Goal: Task Accomplishment & Management: Complete application form

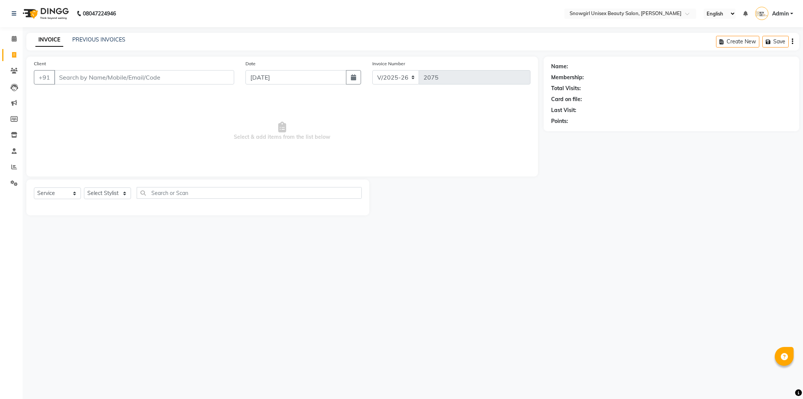
select select "5593"
select select "service"
drag, startPoint x: 136, startPoint y: 88, endPoint x: 137, endPoint y: 77, distance: 10.6
click at [136, 84] on div "Client +91" at bounding box center [134, 75] width 212 height 31
click at [137, 77] on input "Client" at bounding box center [144, 77] width 180 height 14
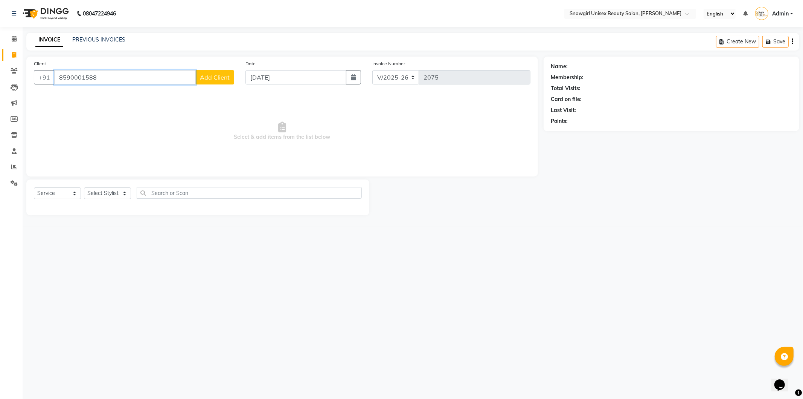
type input "8590001588"
click at [217, 79] on span "Add Client" at bounding box center [215, 77] width 30 height 8
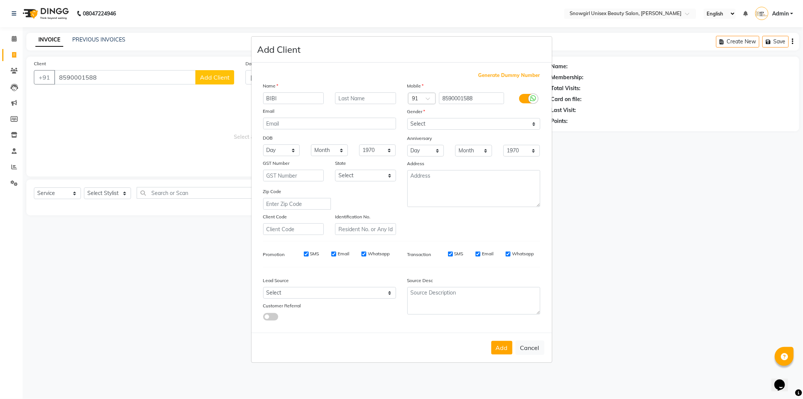
type input "BIBI"
click at [464, 121] on select "Select [DEMOGRAPHIC_DATA] [DEMOGRAPHIC_DATA] Other Prefer Not To Say" at bounding box center [474, 124] width 133 height 12
select select "[DEMOGRAPHIC_DATA]"
click at [408, 118] on select "Select [DEMOGRAPHIC_DATA] [DEMOGRAPHIC_DATA] Other Prefer Not To Say" at bounding box center [474, 124] width 133 height 12
click at [460, 159] on div "Mobile Country Code × 91 8590001588 Gender Select [DEMOGRAPHIC_DATA] [DEMOGRAPH…" at bounding box center [474, 158] width 144 height 153
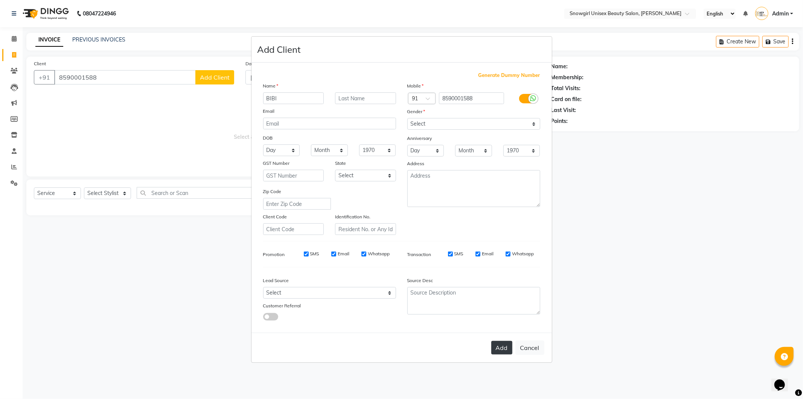
click at [502, 344] on button "Add" at bounding box center [502, 348] width 21 height 14
select select
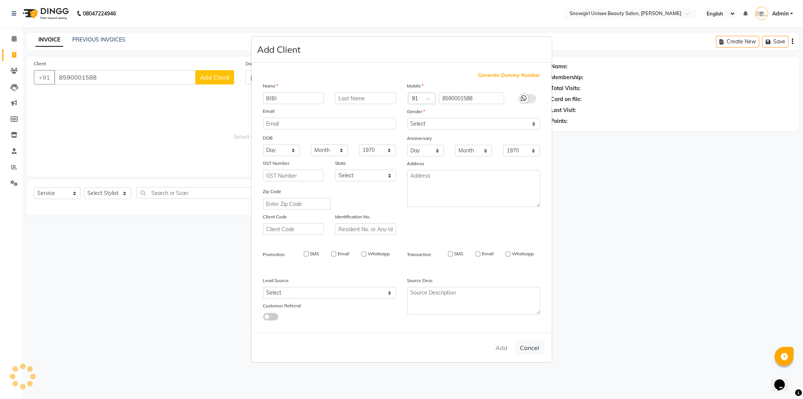
select select
checkbox input "false"
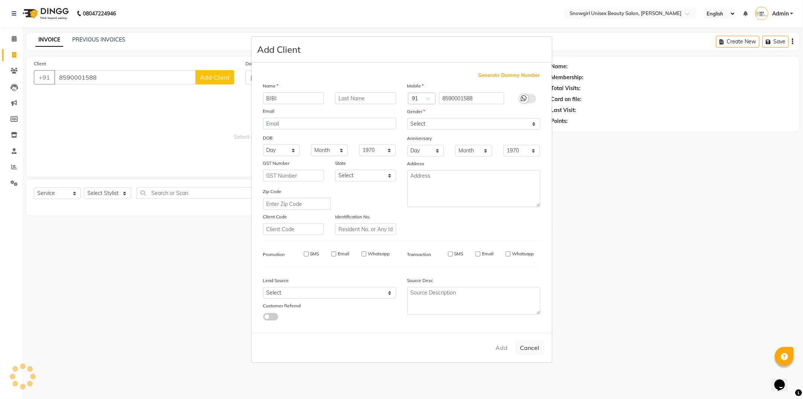
checkbox input "false"
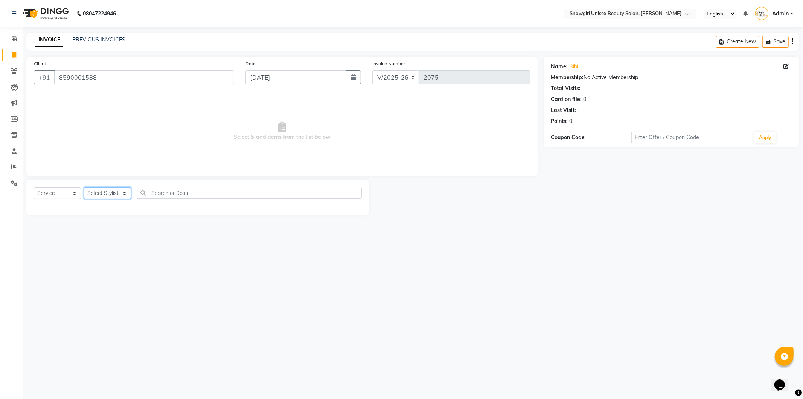
click at [130, 197] on select "Select Stylist [PERSON_NAME] [PERSON_NAME] [PERSON_NAME] [PERSON_NAME] [PERSON_…" at bounding box center [107, 193] width 47 height 12
drag, startPoint x: 130, startPoint y: 197, endPoint x: 126, endPoint y: 198, distance: 4.3
click at [130, 197] on select "Select Stylist [PERSON_NAME] [PERSON_NAME] [PERSON_NAME] [PERSON_NAME] [PERSON_…" at bounding box center [107, 193] width 47 height 12
click at [113, 190] on select "Select Stylist [PERSON_NAME] [PERSON_NAME] [PERSON_NAME] [PERSON_NAME] [PERSON_…" at bounding box center [107, 193] width 47 height 12
select select "43464"
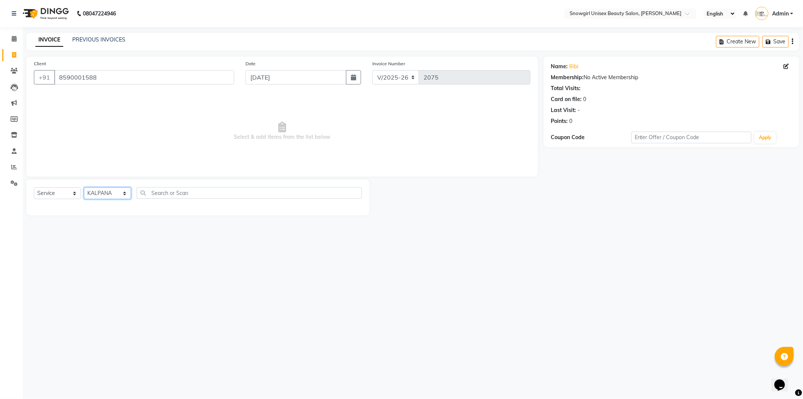
click at [84, 188] on select "Select Stylist [PERSON_NAME] [PERSON_NAME] [PERSON_NAME] [PERSON_NAME] [PERSON_…" at bounding box center [107, 193] width 47 height 12
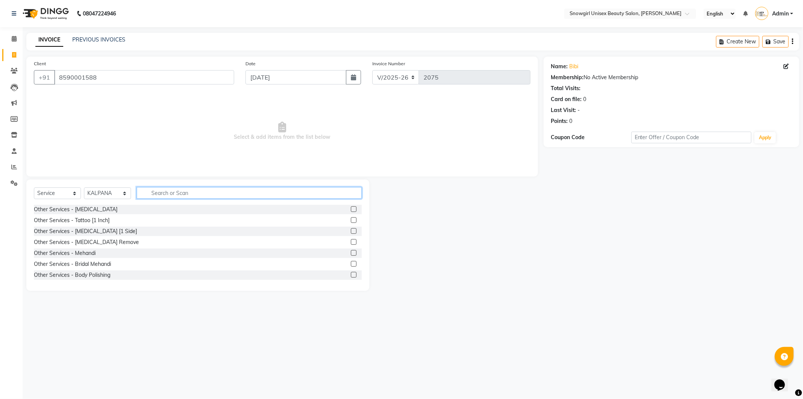
click at [209, 197] on input "text" at bounding box center [249, 193] width 225 height 12
click at [155, 191] on input "CLE" at bounding box center [244, 193] width 215 height 12
type input "NORM"
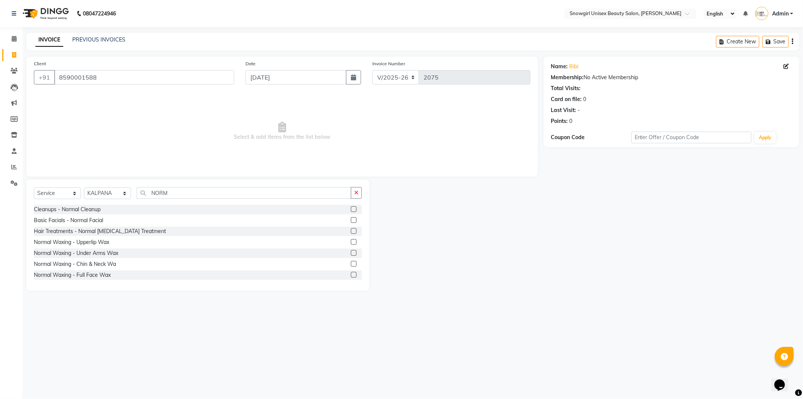
click at [351, 208] on label at bounding box center [354, 209] width 6 height 6
click at [351, 208] on input "checkbox" at bounding box center [353, 209] width 5 height 5
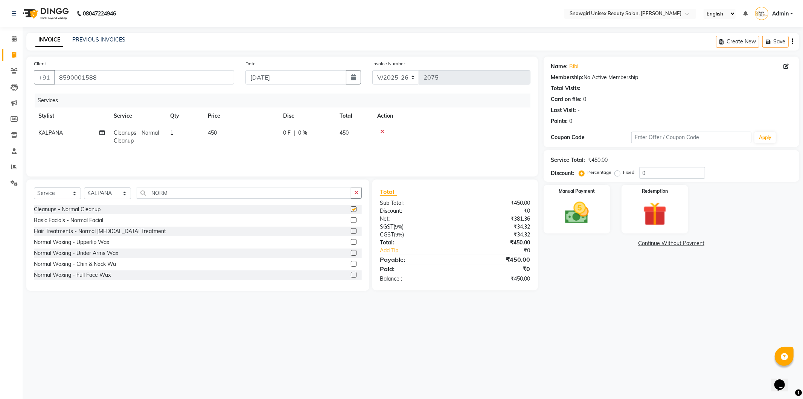
checkbox input "false"
click at [351, 220] on label at bounding box center [354, 220] width 6 height 6
click at [351, 220] on input "checkbox" at bounding box center [353, 220] width 5 height 5
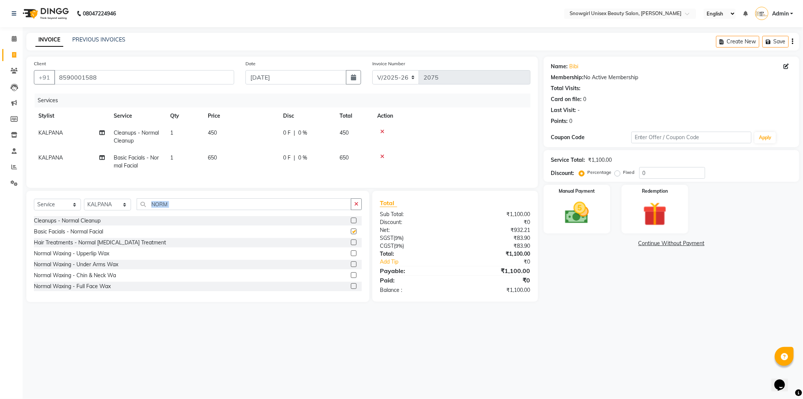
click at [349, 216] on div "Select Service Product Membership Package Voucher Prepaid Gift Card Select Styl…" at bounding box center [198, 207] width 328 height 18
checkbox input "false"
click at [111, 209] on select "Select Stylist [PERSON_NAME] [PERSON_NAME] [PERSON_NAME] [PERSON_NAME] [PERSON_…" at bounding box center [107, 205] width 47 height 12
click at [118, 210] on select "Select Stylist [PERSON_NAME] [PERSON_NAME] [PERSON_NAME] [PERSON_NAME] [PERSON_…" at bounding box center [107, 205] width 47 height 12
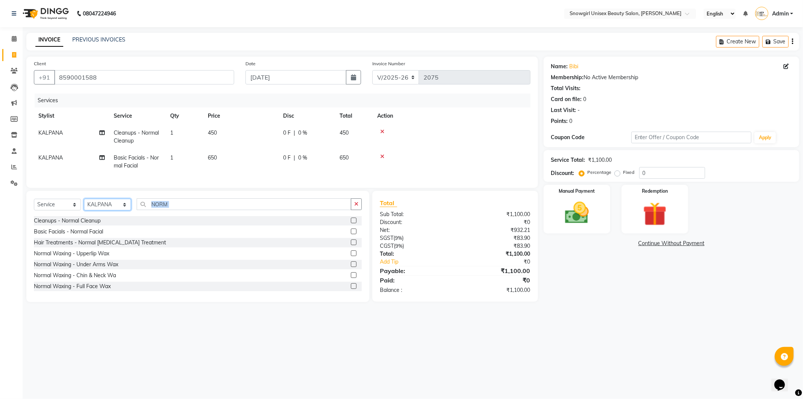
click at [118, 210] on select "Select Stylist [PERSON_NAME] [PERSON_NAME] [PERSON_NAME] [PERSON_NAME] [PERSON_…" at bounding box center [107, 205] width 47 height 12
click at [122, 208] on select "Select Stylist [PERSON_NAME] [PERSON_NAME] [PERSON_NAME] [PERSON_NAME] [PERSON_…" at bounding box center [107, 205] width 47 height 12
click at [160, 208] on input "NORM" at bounding box center [244, 204] width 215 height 12
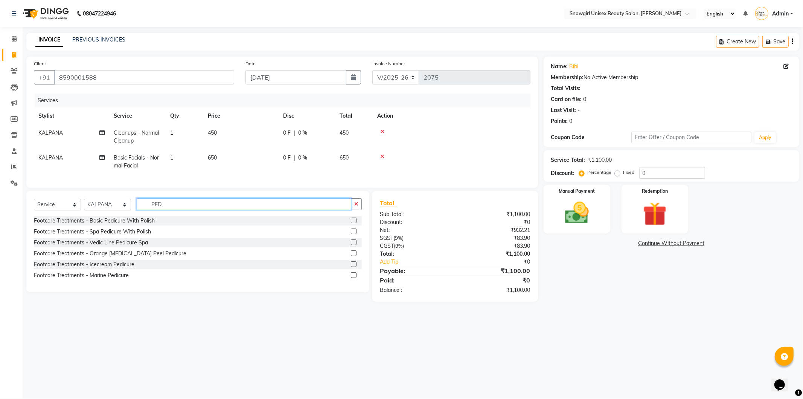
type input "PED"
click at [354, 223] on label at bounding box center [354, 220] width 6 height 6
click at [354, 223] on input "checkbox" at bounding box center [353, 220] width 5 height 5
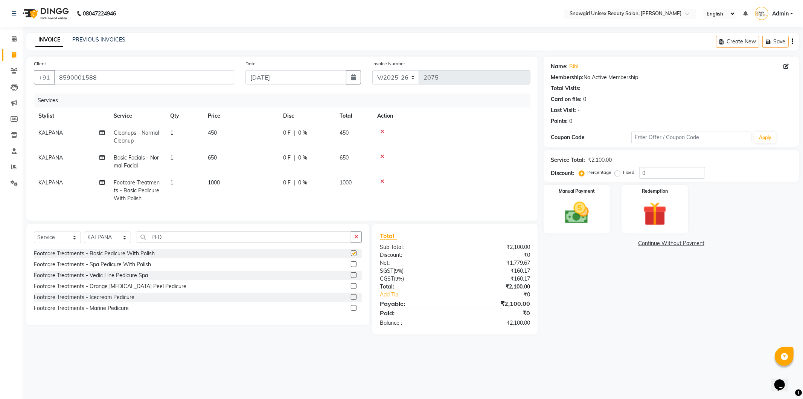
checkbox input "false"
click at [355, 267] on label at bounding box center [354, 264] width 6 height 6
click at [355, 267] on input "checkbox" at bounding box center [353, 264] width 5 height 5
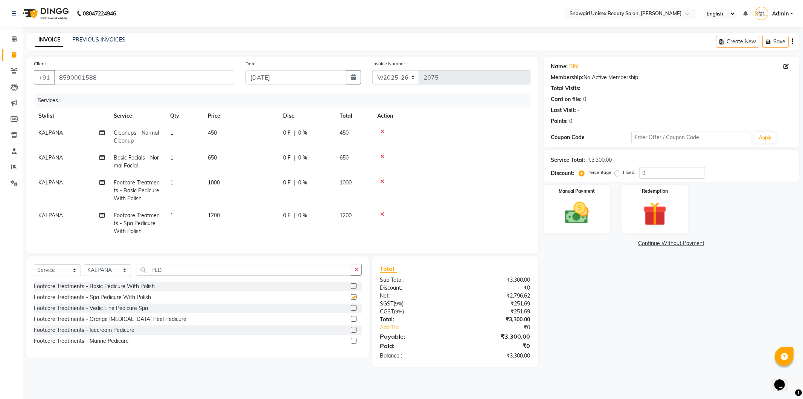
checkbox input "false"
click at [60, 213] on span "KALPANA" at bounding box center [50, 215] width 24 height 7
select select "43464"
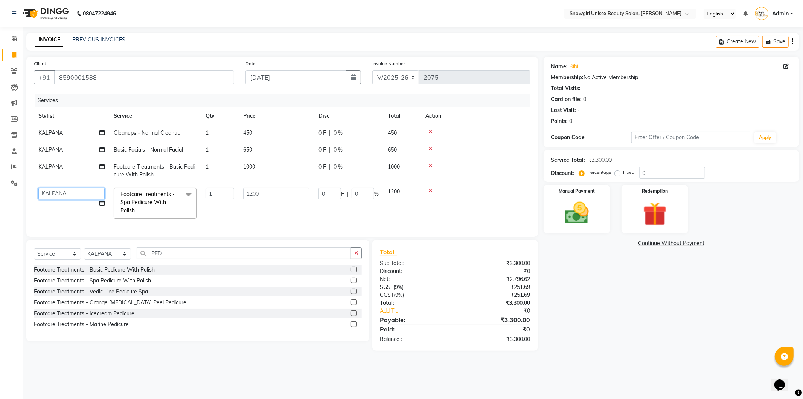
click at [66, 197] on select "[PERSON_NAME] [PERSON_NAME] [PERSON_NAME] [PERSON_NAME] [PERSON_NAME] [PERSON_N…" at bounding box center [71, 194] width 66 height 12
select select "39200"
click at [96, 195] on select "[PERSON_NAME] [PERSON_NAME] [PERSON_NAME] [PERSON_NAME] [PERSON_NAME] [PERSON_N…" at bounding box center [71, 194] width 66 height 12
select select "39198"
click at [124, 260] on select "Select Stylist [PERSON_NAME] [PERSON_NAME] [PERSON_NAME] [PERSON_NAME] [PERSON_…" at bounding box center [107, 254] width 47 height 12
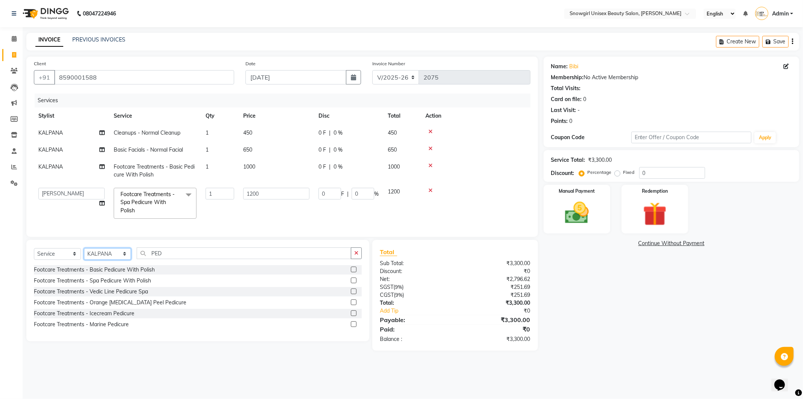
select select "39189"
click at [84, 254] on select "Select Stylist [PERSON_NAME] [PERSON_NAME] [PERSON_NAME] [PERSON_NAME] [PERSON_…" at bounding box center [107, 254] width 47 height 12
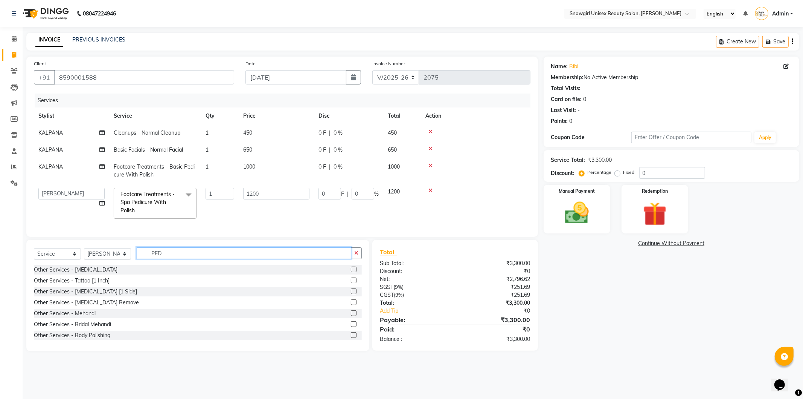
click at [160, 258] on input "PED" at bounding box center [244, 253] width 215 height 12
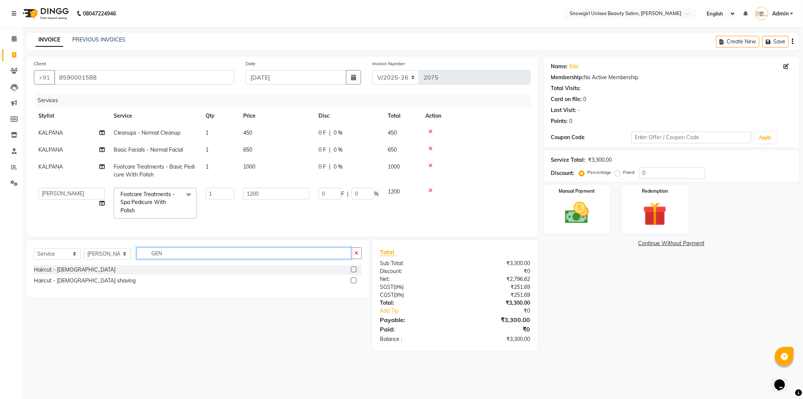
type input "GEN"
click at [353, 272] on label at bounding box center [354, 269] width 6 height 6
click at [353, 272] on input "checkbox" at bounding box center [353, 269] width 5 height 5
checkbox input "true"
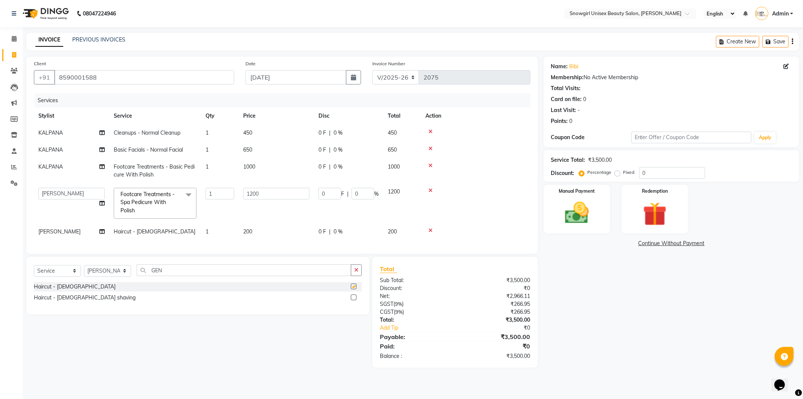
click at [353, 274] on button "button" at bounding box center [356, 270] width 11 height 12
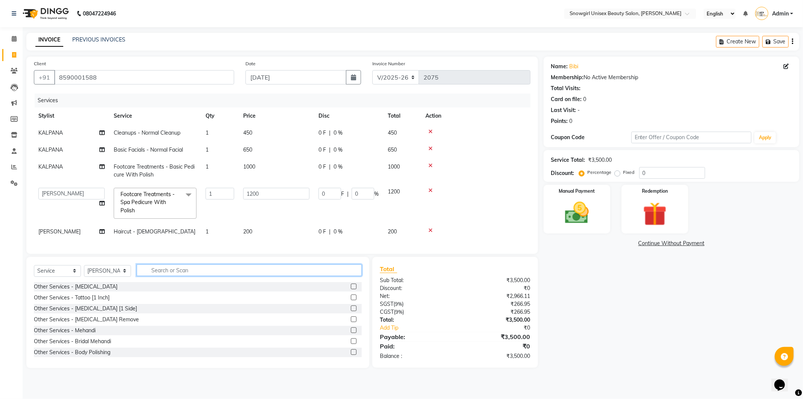
checkbox input "false"
click at [194, 274] on input "text" at bounding box center [249, 270] width 225 height 12
type input "GE"
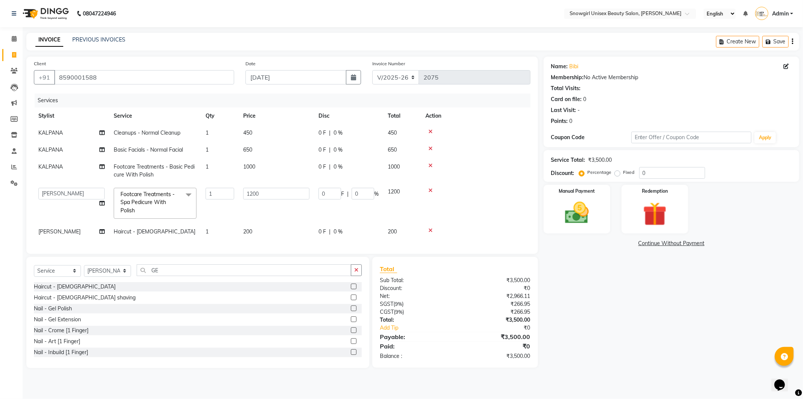
click at [351, 300] on label at bounding box center [354, 297] width 6 height 6
click at [351, 300] on input "checkbox" at bounding box center [353, 297] width 5 height 5
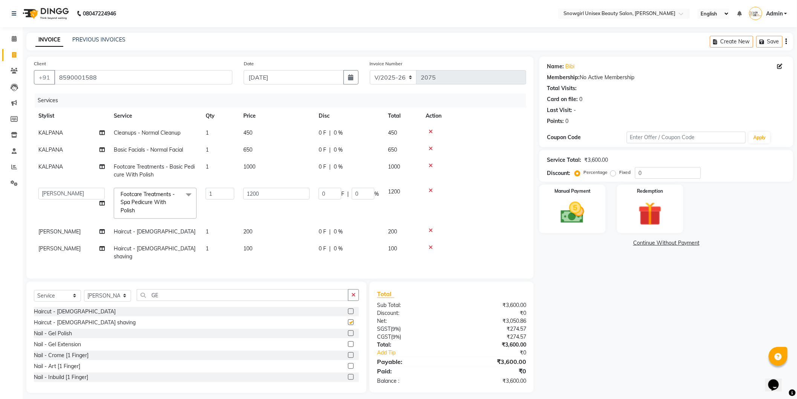
checkbox input "false"
click at [348, 309] on label at bounding box center [351, 311] width 6 height 6
click at [348, 309] on input "checkbox" at bounding box center [350, 311] width 5 height 5
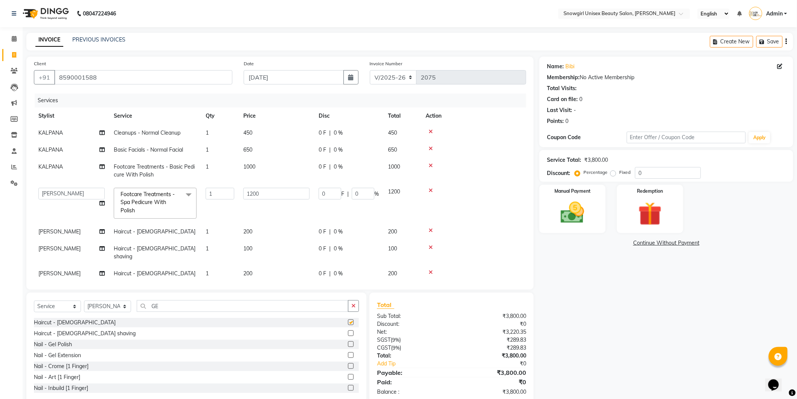
checkbox input "false"
click at [348, 333] on label at bounding box center [351, 333] width 6 height 6
click at [348, 333] on input "checkbox" at bounding box center [350, 333] width 5 height 5
checkbox input "false"
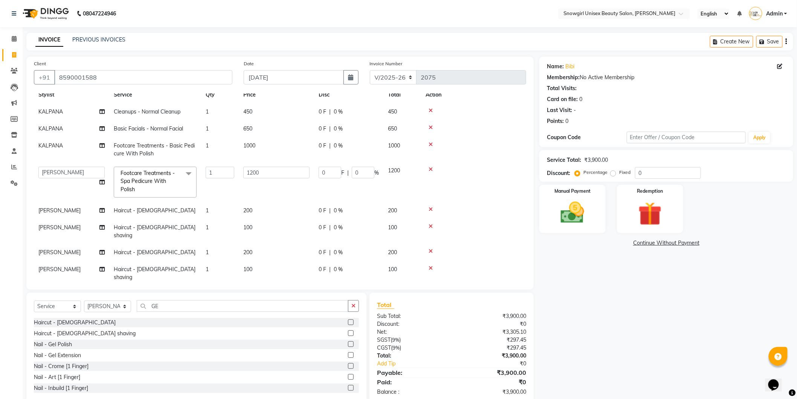
click at [35, 244] on td "[PERSON_NAME]" at bounding box center [71, 252] width 75 height 17
select select "39189"
click at [50, 248] on select "[PERSON_NAME] [PERSON_NAME] [PERSON_NAME] [PERSON_NAME] [PERSON_NAME] [PERSON_N…" at bounding box center [71, 254] width 66 height 12
select select "39196"
click at [69, 276] on td "[PERSON_NAME]" at bounding box center [71, 288] width 75 height 25
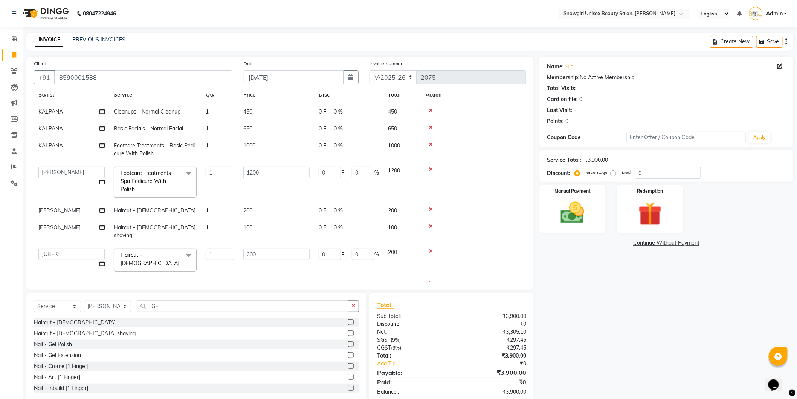
select select "39189"
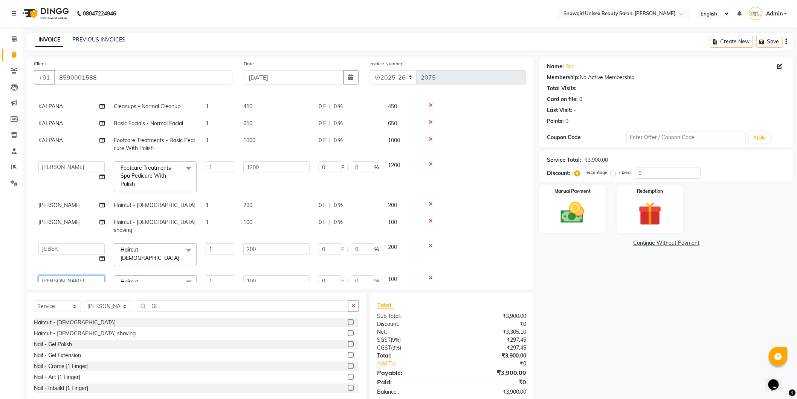
click at [72, 275] on select "[PERSON_NAME] [PERSON_NAME] [PERSON_NAME] [PERSON_NAME] [PERSON_NAME] [PERSON_N…" at bounding box center [71, 281] width 66 height 12
select select "39196"
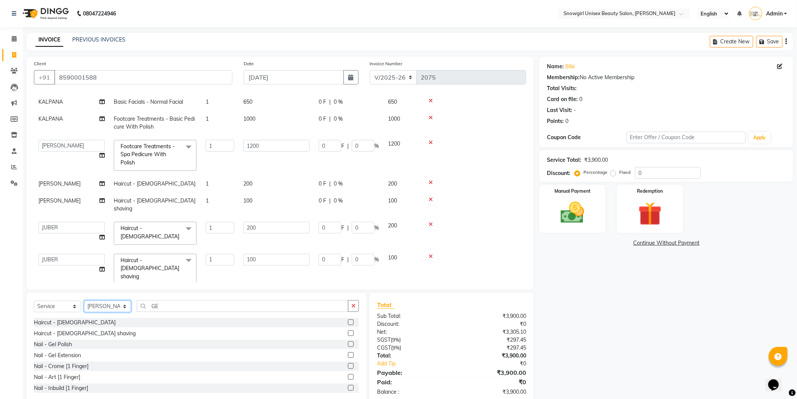
click at [119, 305] on select "Select Stylist [PERSON_NAME] [PERSON_NAME] [PERSON_NAME] [PERSON_NAME] [PERSON_…" at bounding box center [107, 306] width 47 height 12
click at [125, 309] on select "Select Stylist [PERSON_NAME] [PERSON_NAME] [PERSON_NAME] [PERSON_NAME] [PERSON_…" at bounding box center [107, 306] width 47 height 12
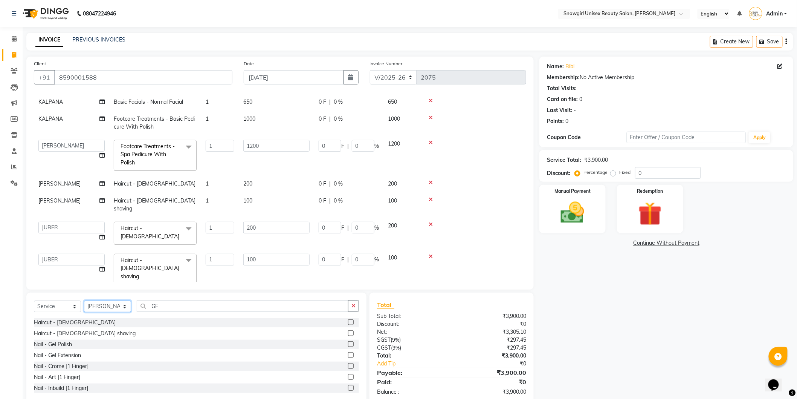
click at [84, 301] on select "Select Stylist [PERSON_NAME] [PERSON_NAME] [PERSON_NAME] [PERSON_NAME] [PERSON_…" at bounding box center [107, 306] width 47 height 12
click at [119, 284] on div "Client [PHONE_NUMBER] Date [DATE] Invoice Number V/2025 V/[PHONE_NUMBER] Servic…" at bounding box center [279, 172] width 507 height 233
click at [156, 302] on input "GE" at bounding box center [243, 306] width 212 height 12
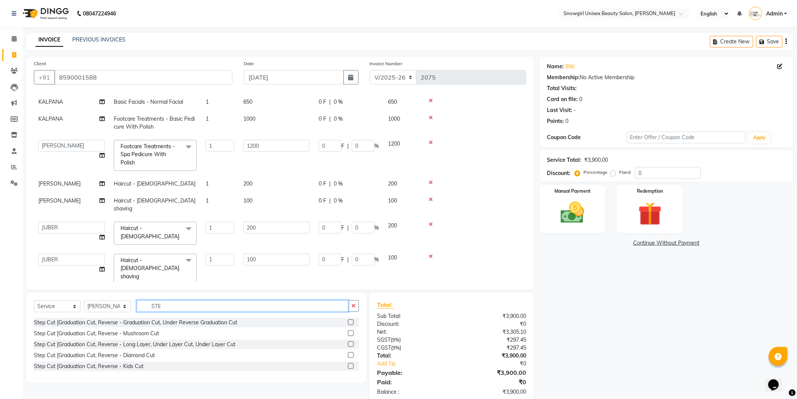
type input "STE"
click at [352, 323] on label at bounding box center [351, 322] width 6 height 6
click at [352, 323] on input "checkbox" at bounding box center [350, 322] width 5 height 5
click at [352, 323] on label at bounding box center [351, 322] width 6 height 6
click at [352, 323] on input "checkbox" at bounding box center [350, 322] width 5 height 5
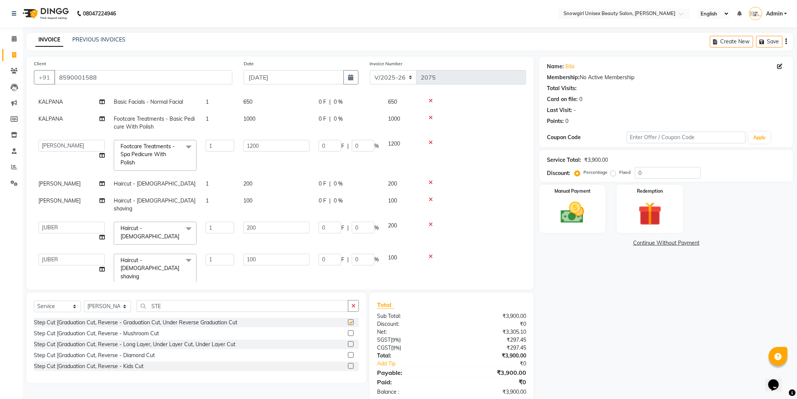
checkbox input "false"
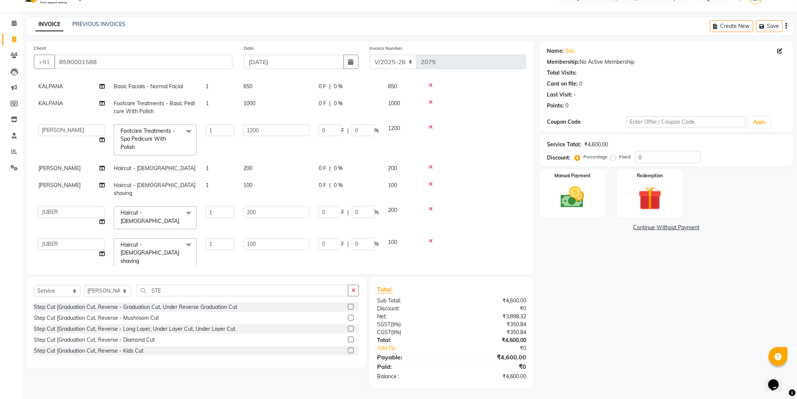
scroll to position [81, 0]
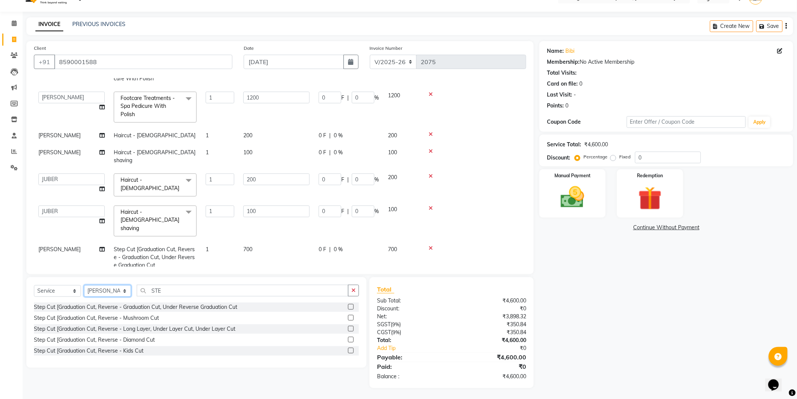
click at [126, 294] on select "Select Stylist [PERSON_NAME] [PERSON_NAME] [PERSON_NAME] [PERSON_NAME] [PERSON_…" at bounding box center [107, 291] width 47 height 12
click at [118, 295] on select "Select Stylist [PERSON_NAME] [PERSON_NAME] [PERSON_NAME] [PERSON_NAME] [PERSON_…" at bounding box center [107, 291] width 47 height 12
click at [156, 287] on input "STE" at bounding box center [243, 290] width 212 height 12
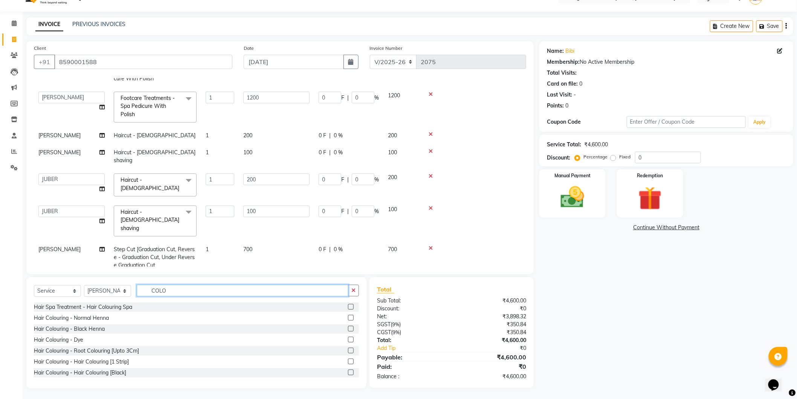
type input "COLO"
click at [348, 329] on label at bounding box center [351, 328] width 6 height 6
click at [348, 329] on input "checkbox" at bounding box center [350, 328] width 5 height 5
checkbox input "false"
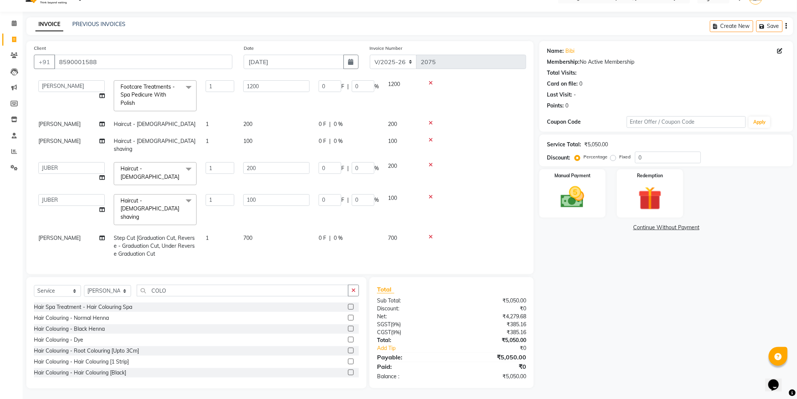
scroll to position [98, 0]
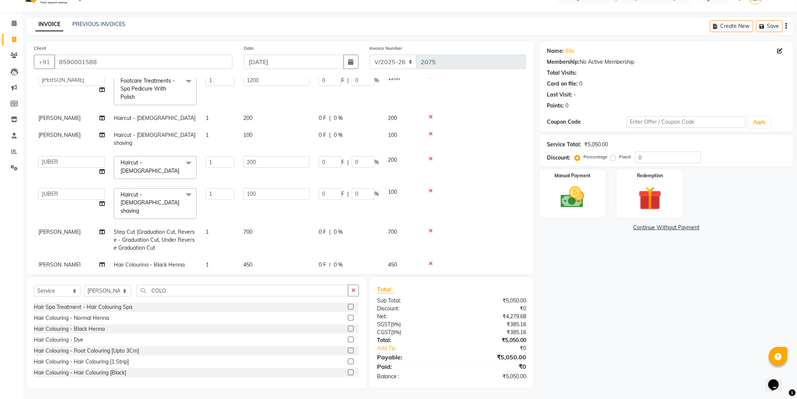
click at [253, 256] on td "450" at bounding box center [276, 264] width 75 height 17
select select "39189"
click at [256, 261] on input "450" at bounding box center [276, 267] width 66 height 12
drag, startPoint x: 256, startPoint y: 246, endPoint x: 246, endPoint y: 245, distance: 10.6
click at [255, 261] on input "450" at bounding box center [276, 267] width 66 height 12
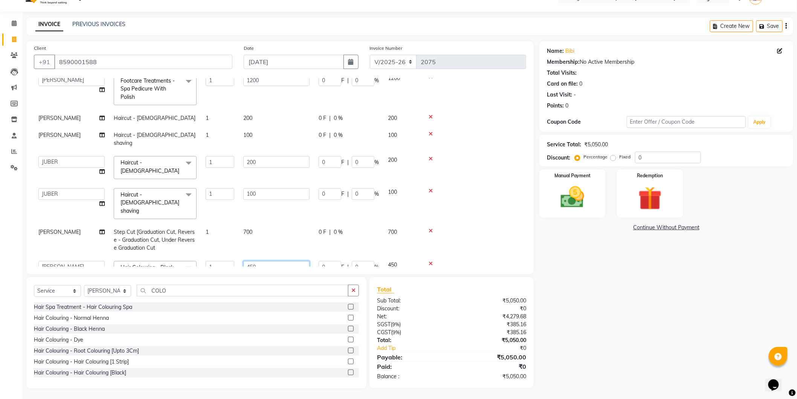
click at [246, 261] on input "450" at bounding box center [276, 267] width 66 height 12
click at [249, 261] on input "450" at bounding box center [276, 267] width 66 height 12
type input "1200"
click at [348, 361] on label at bounding box center [351, 361] width 6 height 6
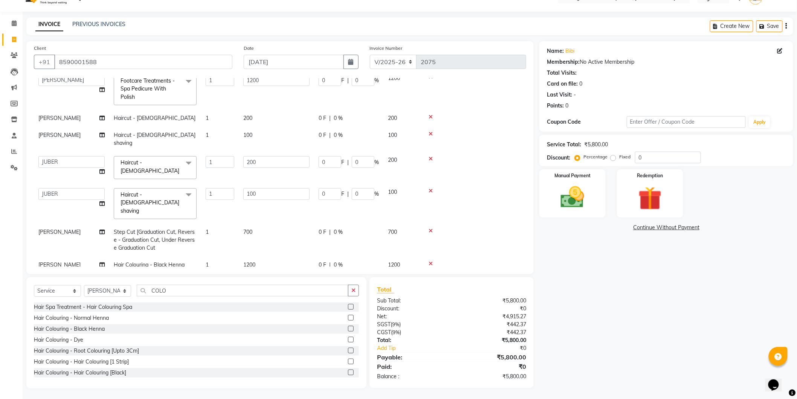
click at [348, 361] on input "checkbox" at bounding box center [350, 361] width 5 height 5
checkbox input "false"
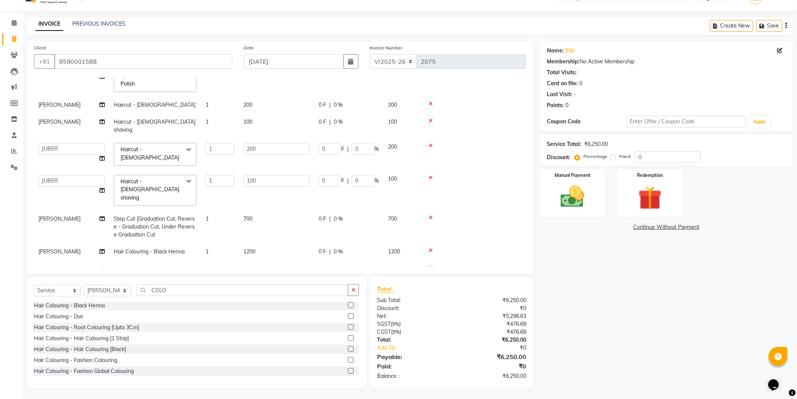
scroll to position [122, 0]
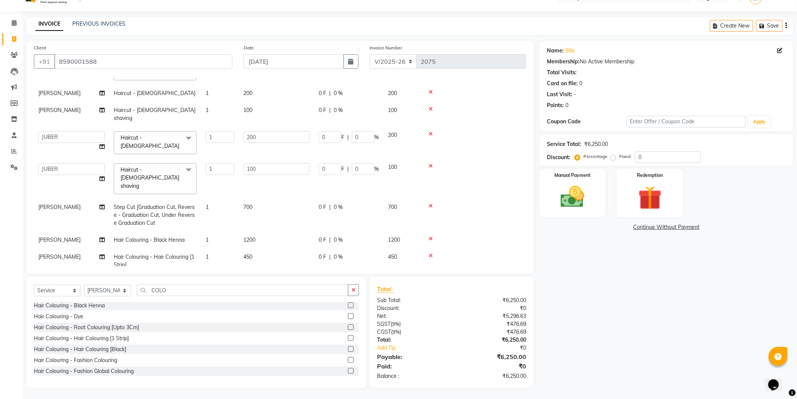
click at [257, 248] on td "450" at bounding box center [276, 260] width 75 height 25
select select "39189"
click at [257, 253] on input "450" at bounding box center [276, 259] width 66 height 12
click at [255, 253] on input "450" at bounding box center [276, 259] width 66 height 12
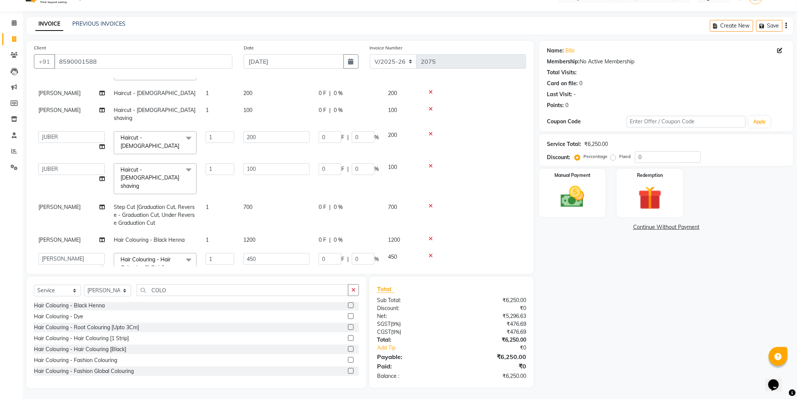
click at [255, 253] on input "450" at bounding box center [276, 259] width 66 height 12
type input "1200"
click at [447, 231] on td at bounding box center [473, 239] width 105 height 17
click at [576, 202] on img at bounding box center [573, 197] width 40 height 28
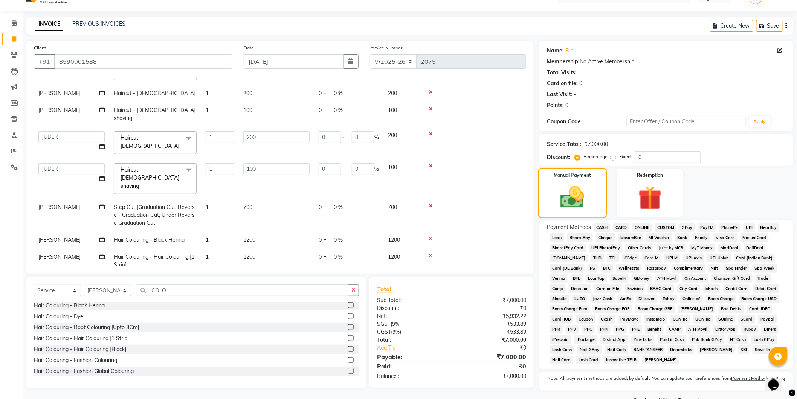
click at [576, 202] on img at bounding box center [572, 196] width 39 height 27
click at [688, 228] on span "GPay" at bounding box center [686, 227] width 15 height 9
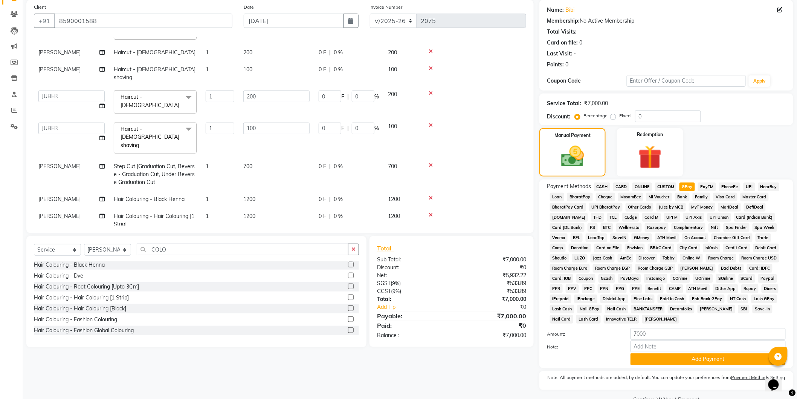
scroll to position [75, 0]
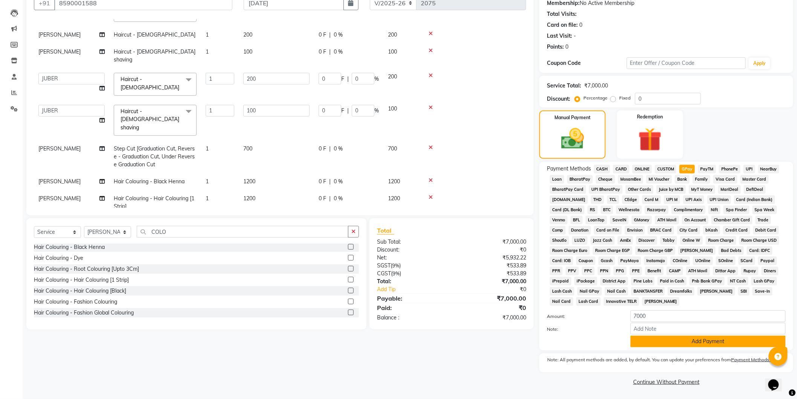
click at [706, 344] on button "Add Payment" at bounding box center [708, 341] width 155 height 12
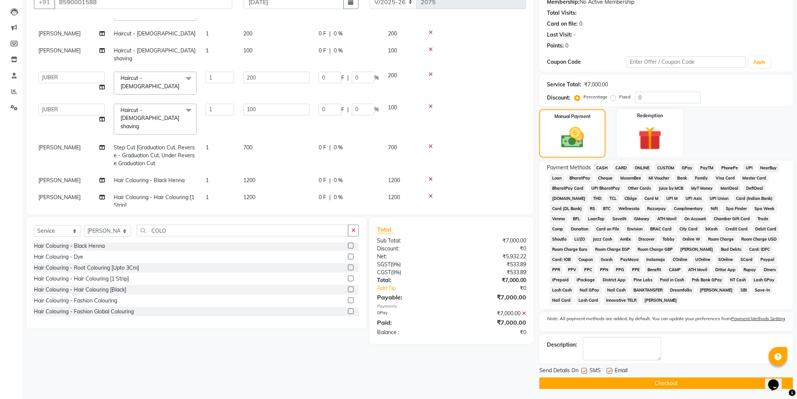
click at [705, 385] on button "Checkout" at bounding box center [666, 383] width 254 height 12
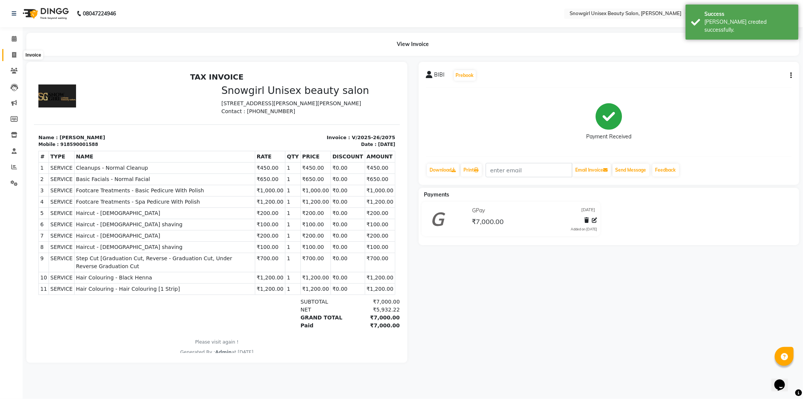
click at [13, 54] on icon at bounding box center [14, 55] width 4 height 6
select select "service"
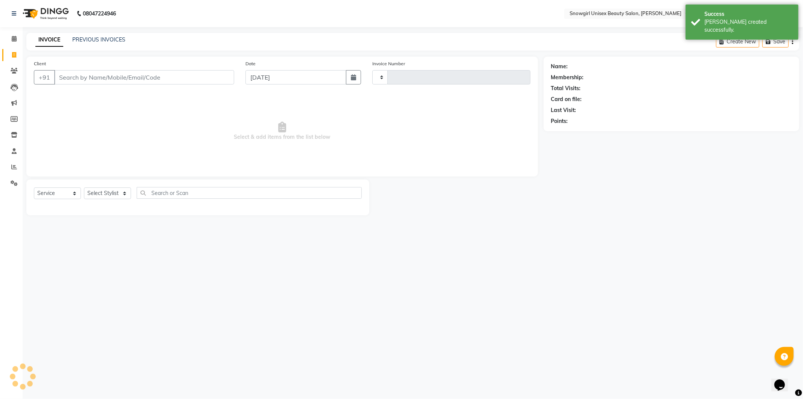
type input "2076"
select select "5593"
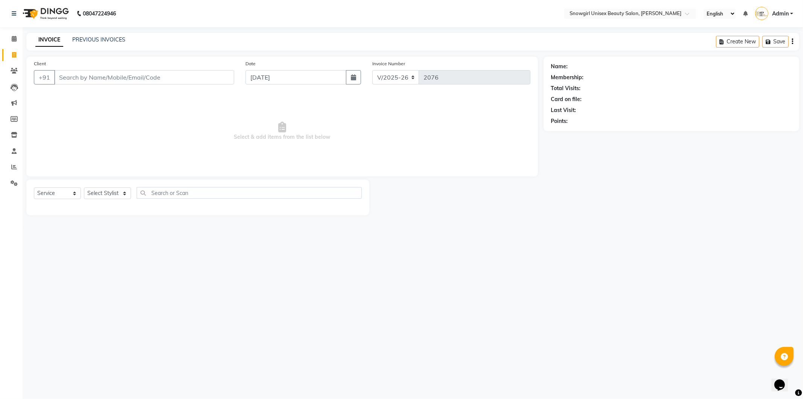
click at [122, 80] on input "Client" at bounding box center [144, 77] width 180 height 14
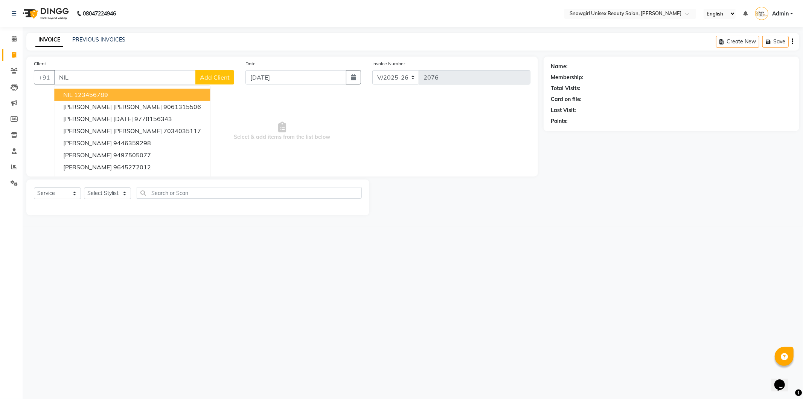
click at [115, 95] on button "NIL 123456789" at bounding box center [132, 95] width 156 height 12
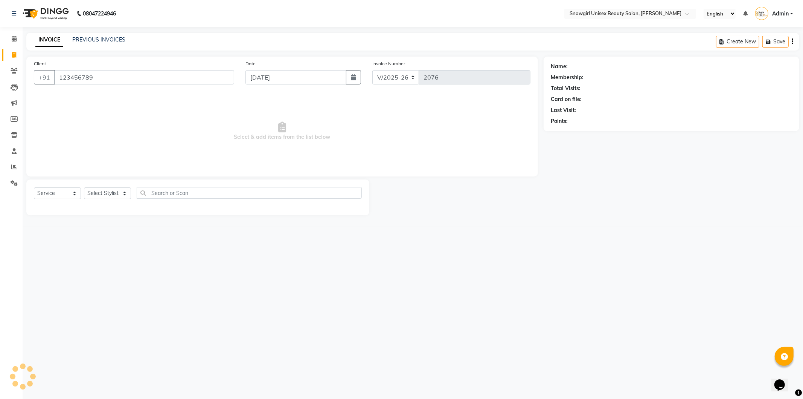
type input "123456789"
click at [121, 194] on select "Select Stylist [PERSON_NAME] [PERSON_NAME] [PERSON_NAME] [PERSON_NAME] [PERSON_…" at bounding box center [107, 193] width 47 height 12
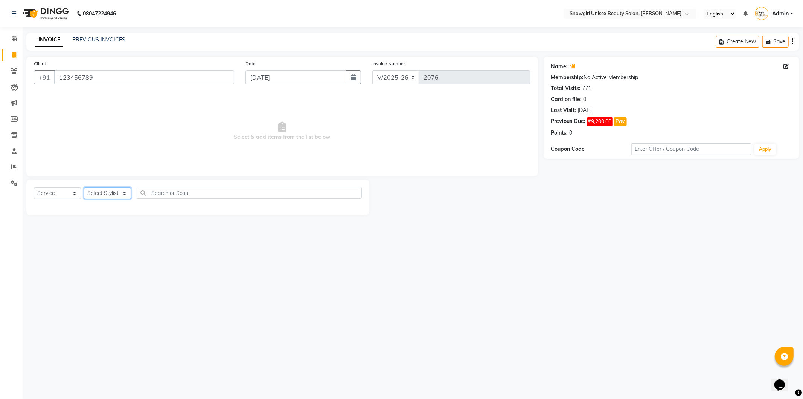
select select "39189"
click at [84, 188] on select "Select Stylist [PERSON_NAME] [PERSON_NAME] [PERSON_NAME] [PERSON_NAME] [PERSON_…" at bounding box center [107, 193] width 47 height 12
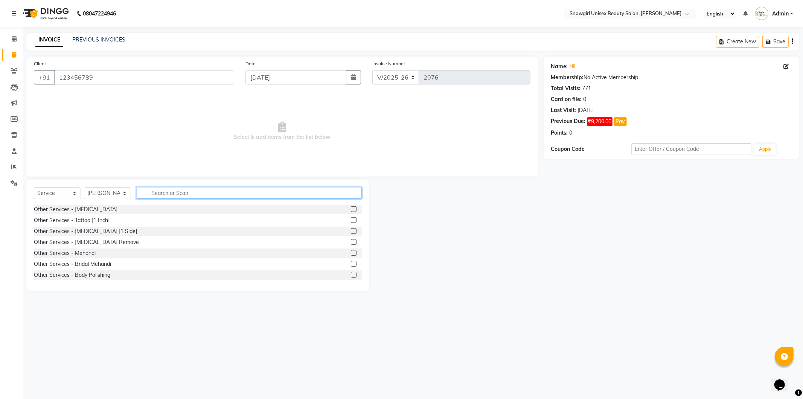
click at [147, 197] on input "text" at bounding box center [249, 193] width 225 height 12
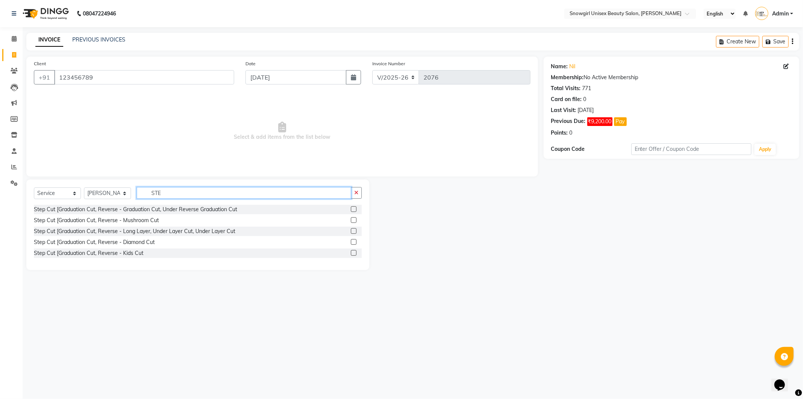
type input "STE"
click at [353, 209] on label at bounding box center [354, 209] width 6 height 6
click at [353, 209] on input "checkbox" at bounding box center [353, 209] width 5 height 5
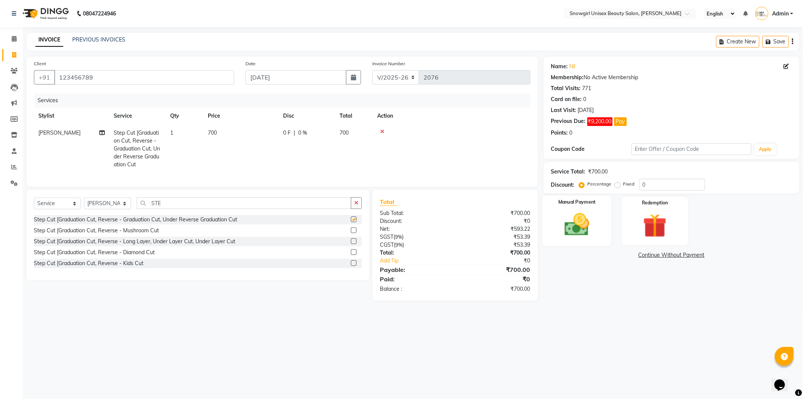
checkbox input "false"
click at [591, 228] on img at bounding box center [577, 224] width 40 height 29
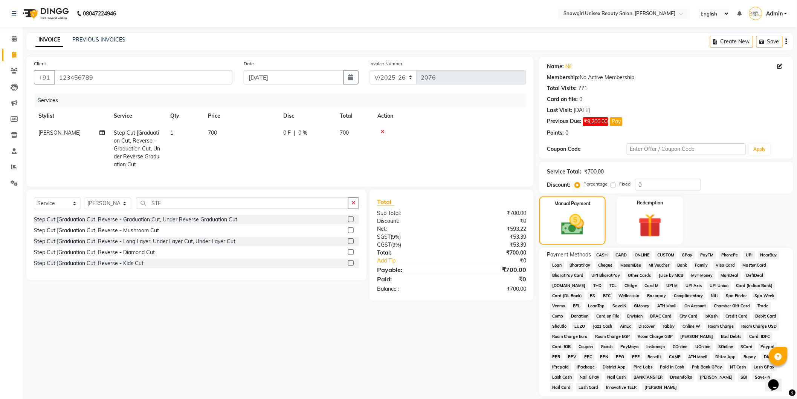
click at [687, 253] on span "GPay" at bounding box center [686, 254] width 15 height 9
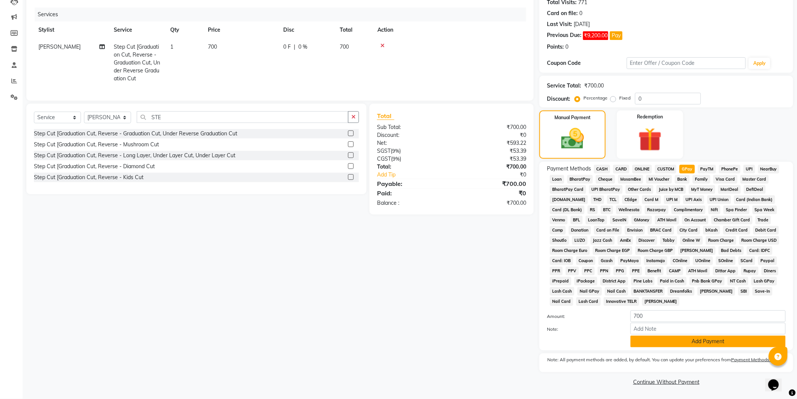
click at [669, 337] on button "Add Payment" at bounding box center [708, 341] width 155 height 12
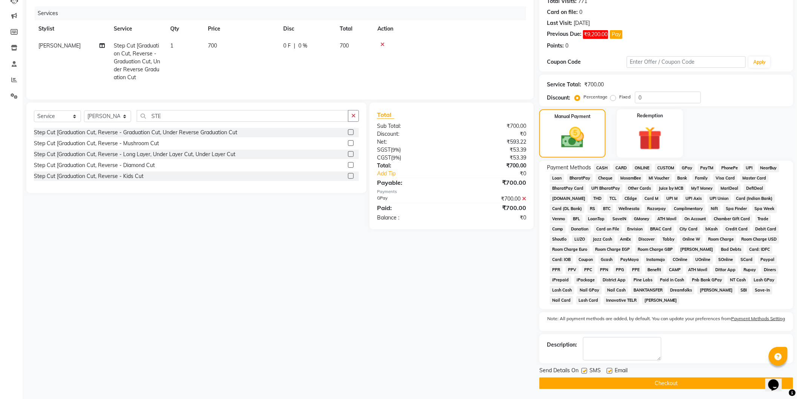
click at [525, 201] on icon at bounding box center [524, 198] width 4 height 5
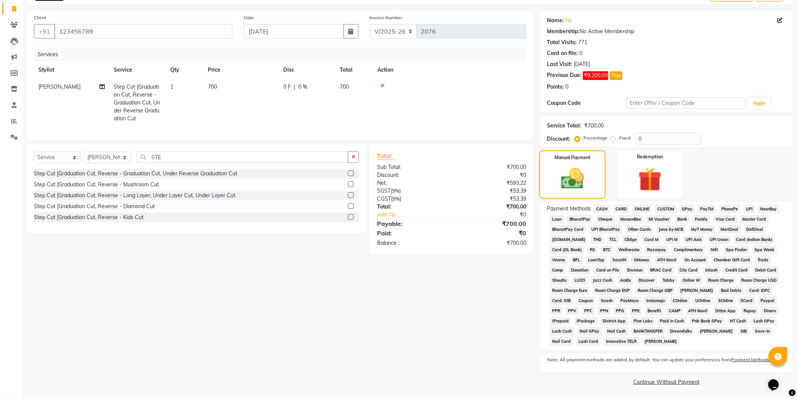
click at [621, 209] on span "CARD" at bounding box center [621, 209] width 16 height 9
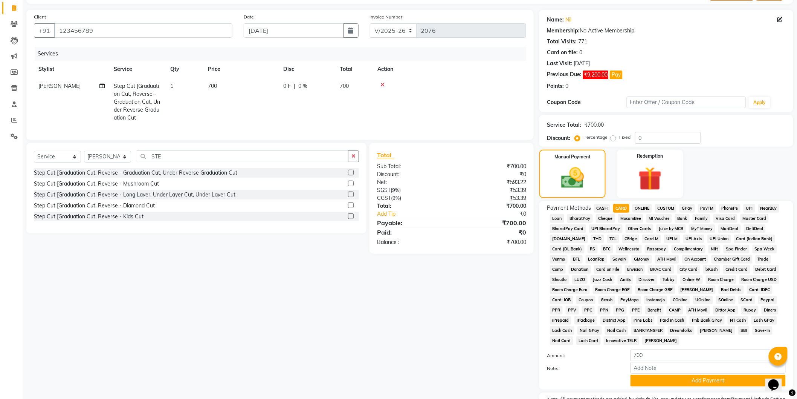
click at [672, 244] on span "Complimentary" at bounding box center [689, 248] width 34 height 9
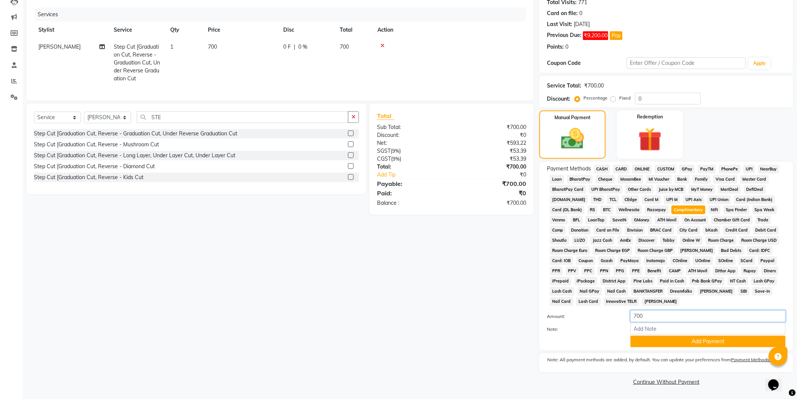
click at [636, 315] on input "700" at bounding box center [708, 316] width 155 height 12
type input "200"
click at [712, 341] on button "Add Payment" at bounding box center [708, 341] width 155 height 12
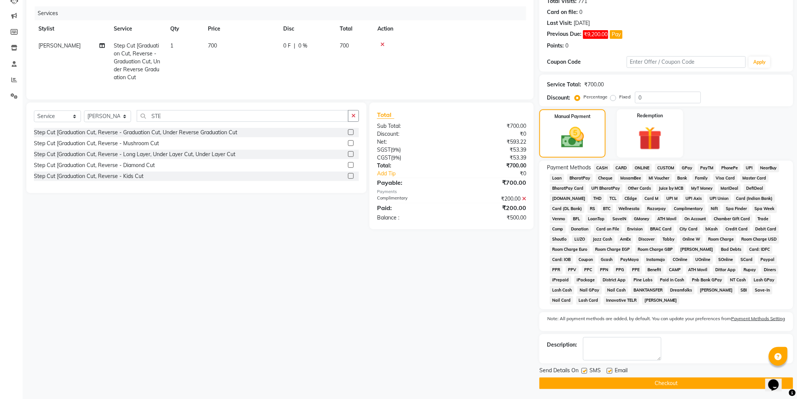
click at [605, 168] on span "CASH" at bounding box center [602, 167] width 16 height 9
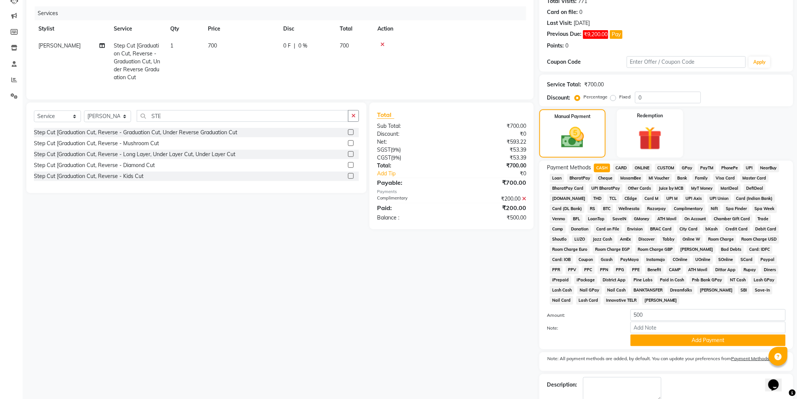
click at [605, 168] on span "CASH" at bounding box center [602, 167] width 16 height 9
click at [669, 342] on button "Add Payment" at bounding box center [708, 340] width 155 height 12
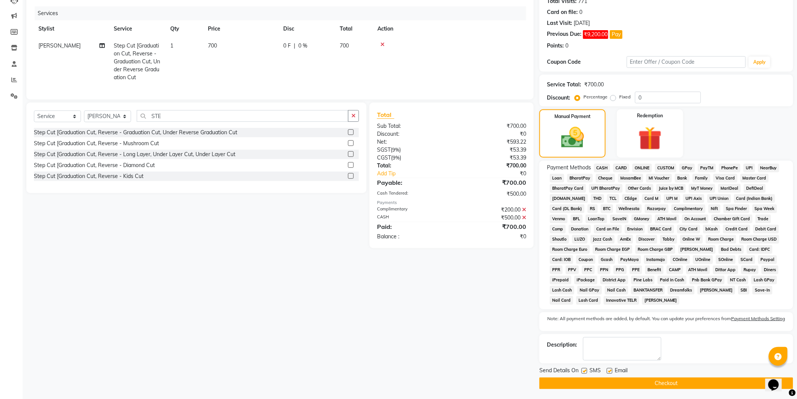
click at [679, 385] on button "Checkout" at bounding box center [666, 383] width 254 height 12
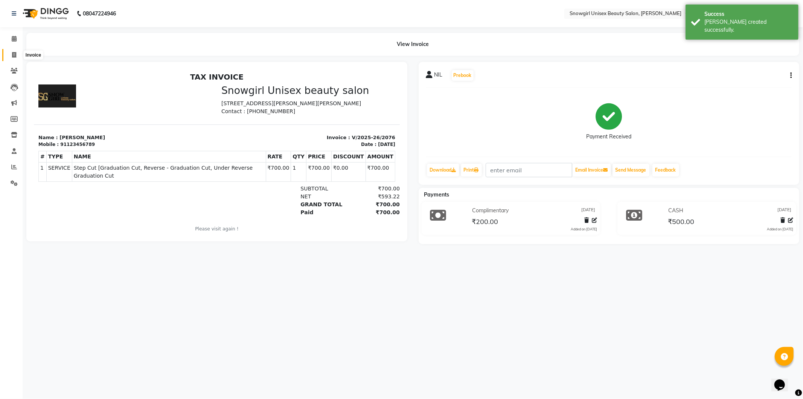
click at [15, 57] on icon at bounding box center [14, 55] width 4 height 6
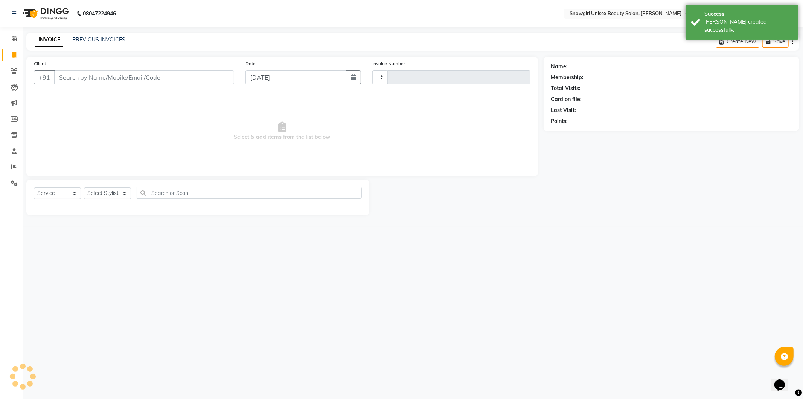
click at [15, 57] on icon at bounding box center [14, 55] width 4 height 6
select select "service"
type input "2077"
select select "5593"
click at [98, 42] on link "PREVIOUS INVOICES" at bounding box center [98, 39] width 53 height 7
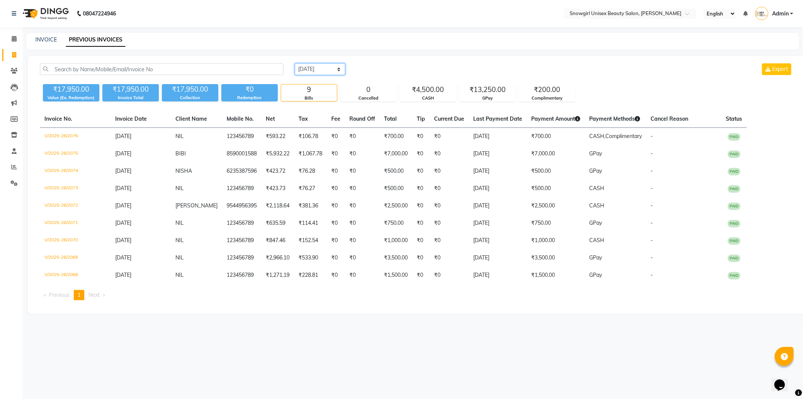
click at [334, 70] on select "[DATE] [DATE] Custom Range" at bounding box center [320, 69] width 50 height 12
select select "[DATE]"
click at [295, 63] on select "[DATE] [DATE] Custom Range" at bounding box center [320, 69] width 50 height 12
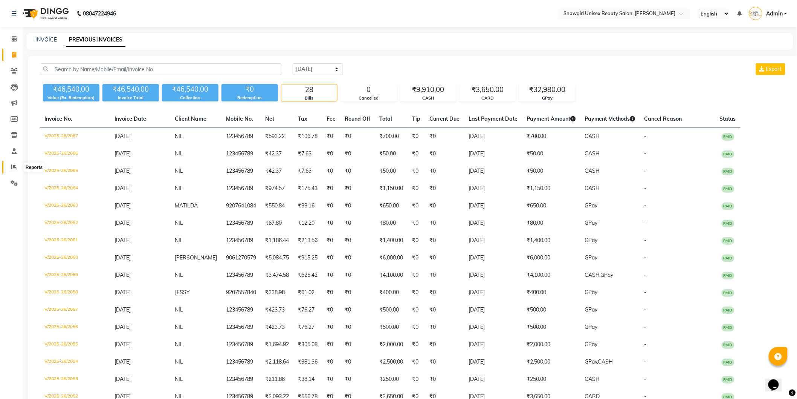
click at [11, 169] on icon at bounding box center [14, 167] width 6 height 6
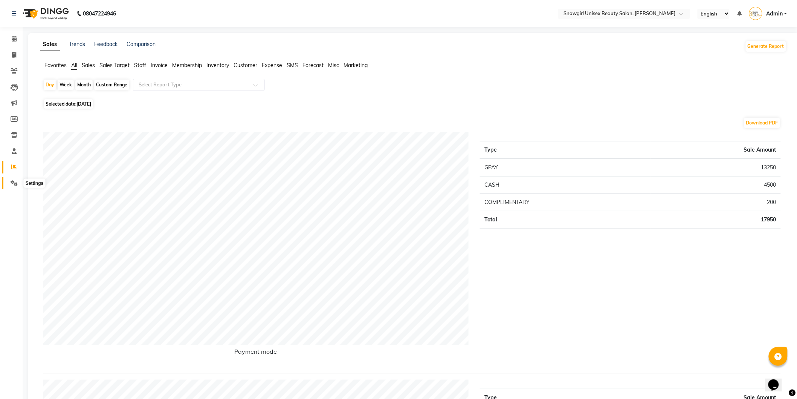
click at [15, 185] on icon at bounding box center [14, 183] width 7 height 6
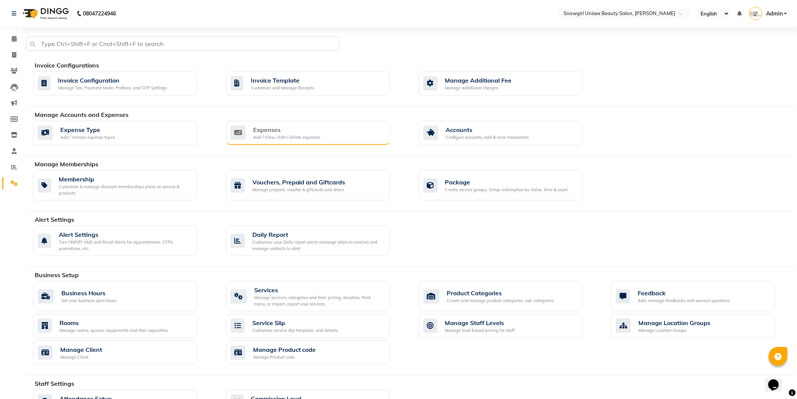
click at [321, 138] on div "Expenses Add / View / Edit / Delete expenses" at bounding box center [307, 132] width 153 height 15
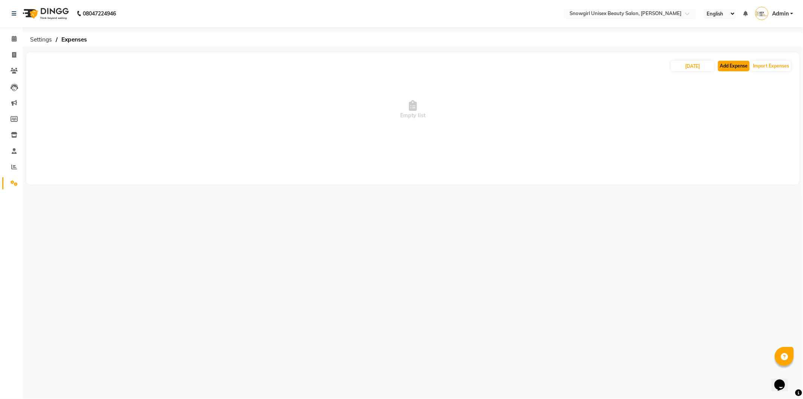
click at [736, 61] on button "Add Expense" at bounding box center [734, 66] width 32 height 11
select select "1"
select select "4529"
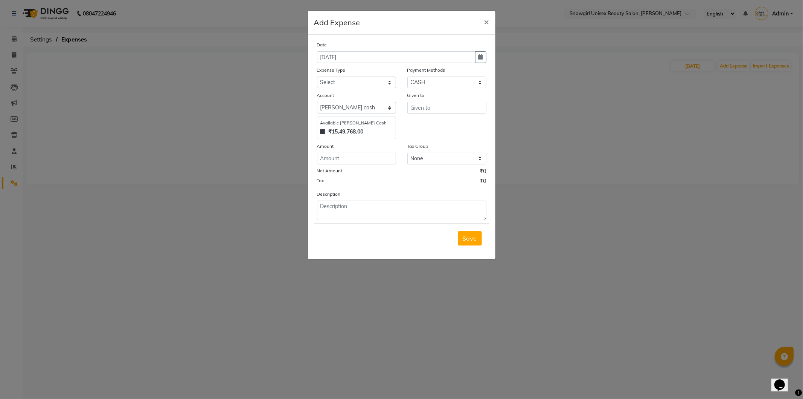
click at [378, 89] on div "Date [DATE] Expense Type Select Advance Salary Bank charges Car maintenance Cas…" at bounding box center [401, 130] width 169 height 179
click at [378, 87] on select "Select Advance Salary Bank charges Car maintenance Cash transfer to bank Cash t…" at bounding box center [356, 82] width 79 height 12
select select "14358"
click at [317, 76] on select "Select Advance Salary Bank charges Car maintenance Cash transfer to bank Cash t…" at bounding box center [356, 82] width 79 height 12
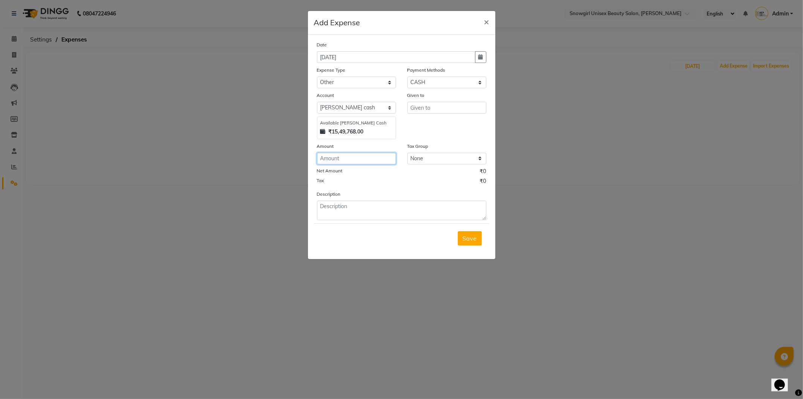
click at [376, 153] on input "number" at bounding box center [356, 159] width 79 height 12
type input "1000"
click at [405, 207] on textarea at bounding box center [401, 210] width 169 height 20
type textarea "GOKULAM"
click at [430, 110] on input "text" at bounding box center [447, 108] width 79 height 12
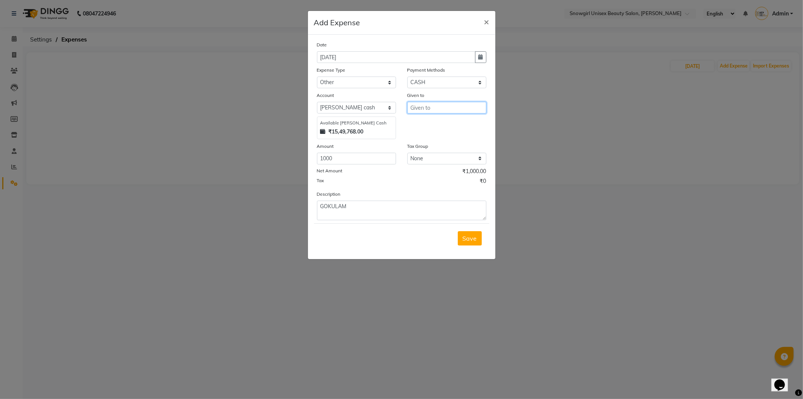
click at [430, 110] on input "text" at bounding box center [447, 108] width 79 height 12
type input "[DEMOGRAPHIC_DATA]"
click at [478, 242] on button "Save" at bounding box center [470, 238] width 24 height 14
click at [478, 242] on div "Saving" at bounding box center [402, 238] width 176 height 30
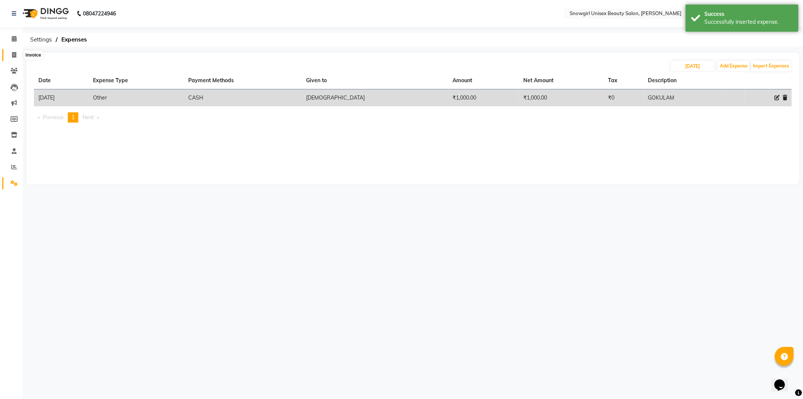
click at [13, 57] on icon at bounding box center [14, 55] width 4 height 6
select select "service"
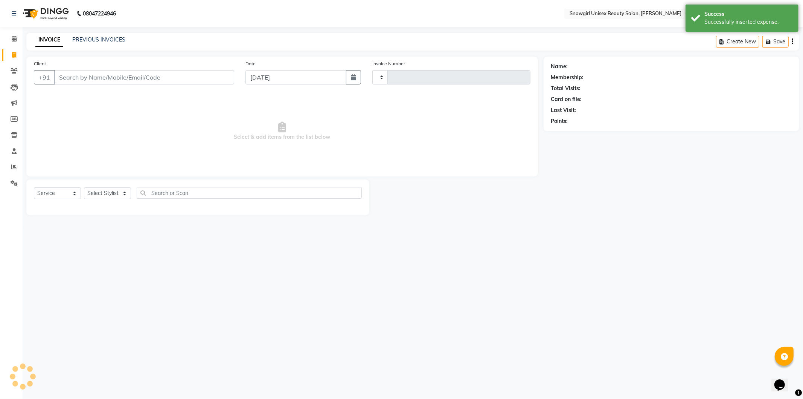
type input "2077"
select select "5593"
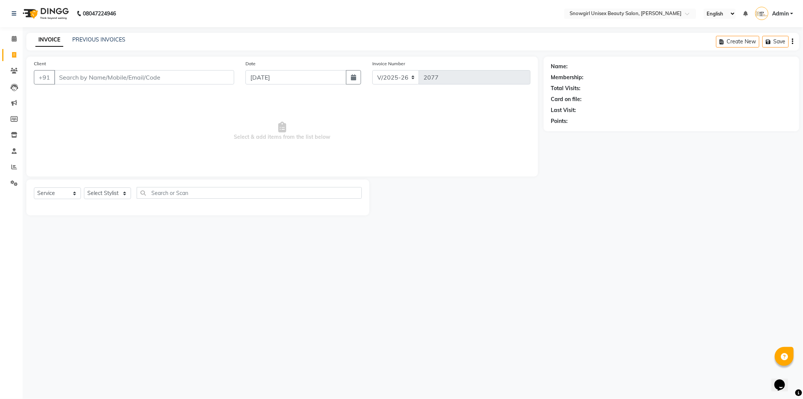
click at [70, 82] on input "Client" at bounding box center [144, 77] width 180 height 14
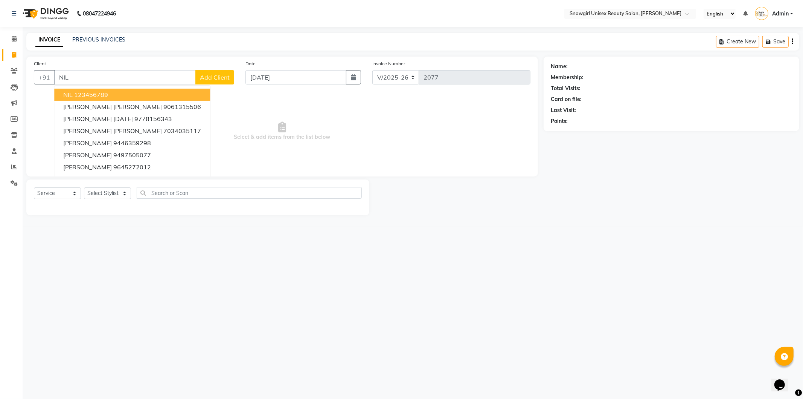
click at [81, 96] on ngb-highlight "123456789" at bounding box center [91, 95] width 34 height 8
type input "123456789"
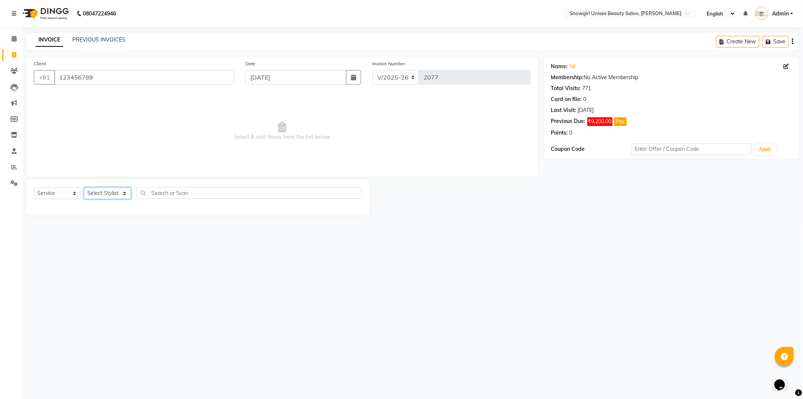
click at [122, 198] on select "Select Stylist [PERSON_NAME] [PERSON_NAME] [PERSON_NAME] [PERSON_NAME] [PERSON_…" at bounding box center [107, 193] width 47 height 12
select select "39205"
click at [84, 188] on select "Select Stylist [PERSON_NAME] [PERSON_NAME] [PERSON_NAME] [PERSON_NAME] [PERSON_…" at bounding box center [107, 193] width 47 height 12
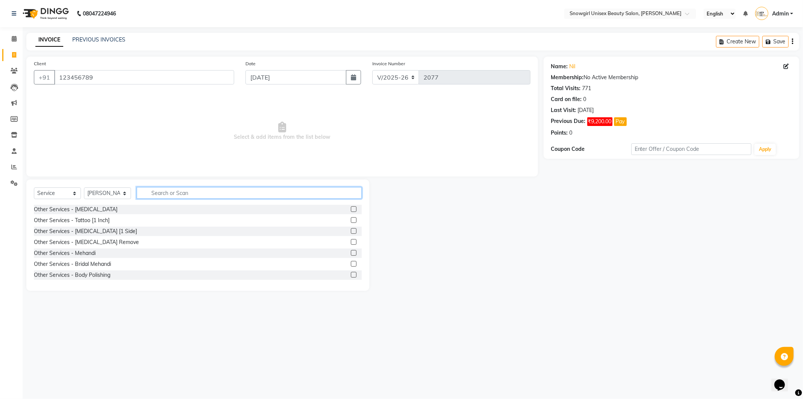
click at [201, 191] on input "text" at bounding box center [249, 193] width 225 height 12
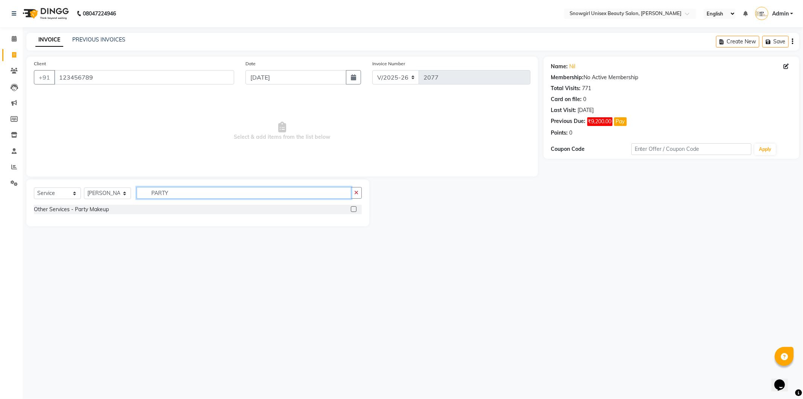
type input "PARTY"
click at [353, 210] on label at bounding box center [354, 209] width 6 height 6
click at [353, 210] on input "checkbox" at bounding box center [353, 209] width 5 height 5
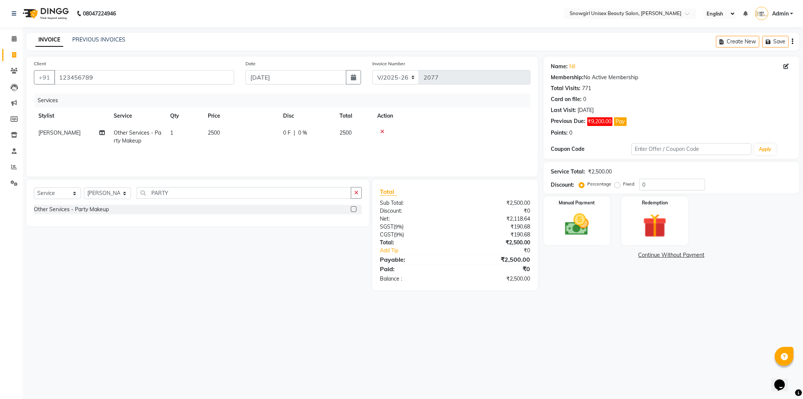
click at [352, 210] on label at bounding box center [354, 209] width 6 height 6
click at [352, 210] on input "checkbox" at bounding box center [353, 209] width 5 height 5
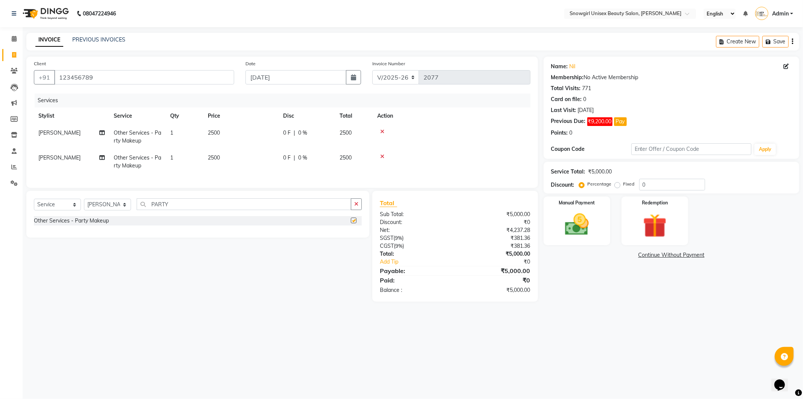
checkbox input "false"
click at [213, 159] on span "2500" at bounding box center [214, 157] width 12 height 7
select select "39205"
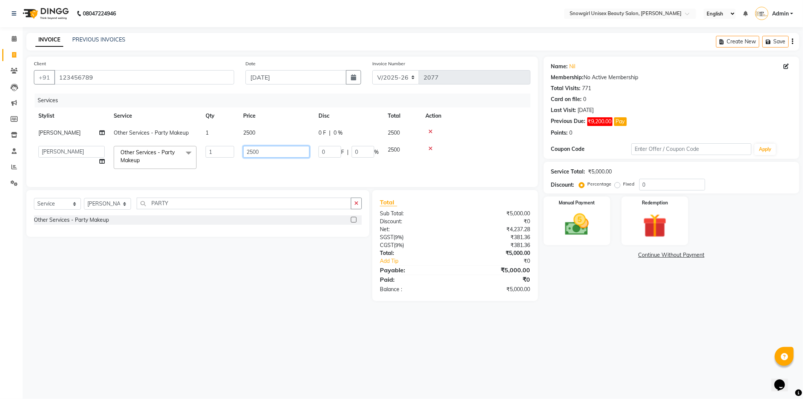
click at [251, 152] on input "2500" at bounding box center [276, 152] width 66 height 12
type input "1500"
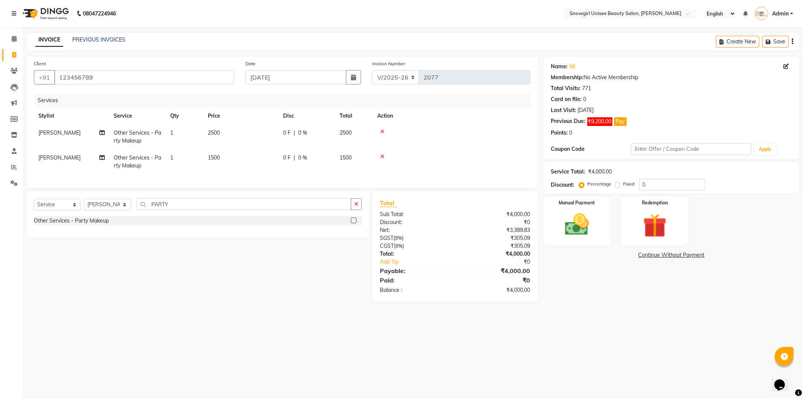
click at [210, 174] on div "Services Stylist Service Qty Price Disc Total Action [PERSON_NAME] Other Servic…" at bounding box center [282, 136] width 497 height 87
click at [114, 210] on select "Select Stylist [PERSON_NAME] [PERSON_NAME] [PERSON_NAME] [PERSON_NAME] [PERSON_…" at bounding box center [107, 205] width 47 height 12
select select "39200"
click at [84, 205] on select "Select Stylist [PERSON_NAME] [PERSON_NAME] [PERSON_NAME] [PERSON_NAME] [PERSON_…" at bounding box center [107, 205] width 47 height 12
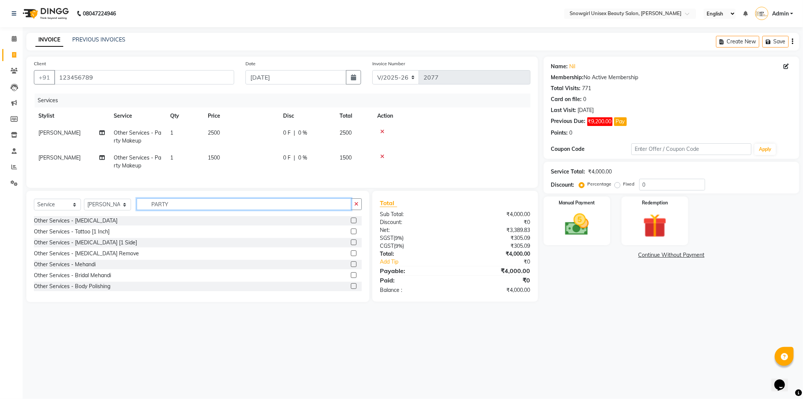
click at [160, 209] on input "PARTY" at bounding box center [244, 204] width 215 height 12
click at [218, 218] on div "Select Service Product Membership Package Voucher Prepaid Gift Card Select Styl…" at bounding box center [197, 246] width 343 height 111
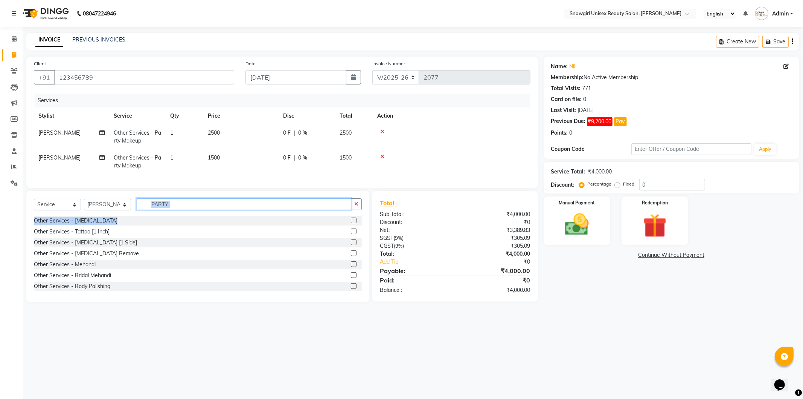
click at [208, 210] on input "PARTY" at bounding box center [244, 204] width 215 height 12
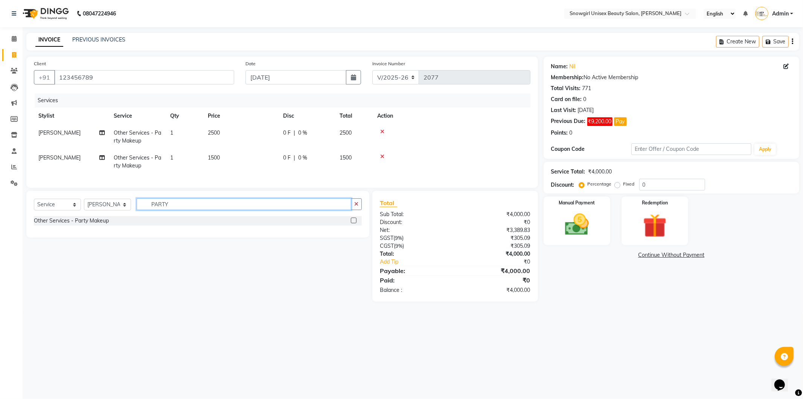
type input "PARTY"
click at [354, 223] on label at bounding box center [354, 220] width 6 height 6
click at [354, 223] on input "checkbox" at bounding box center [353, 220] width 5 height 5
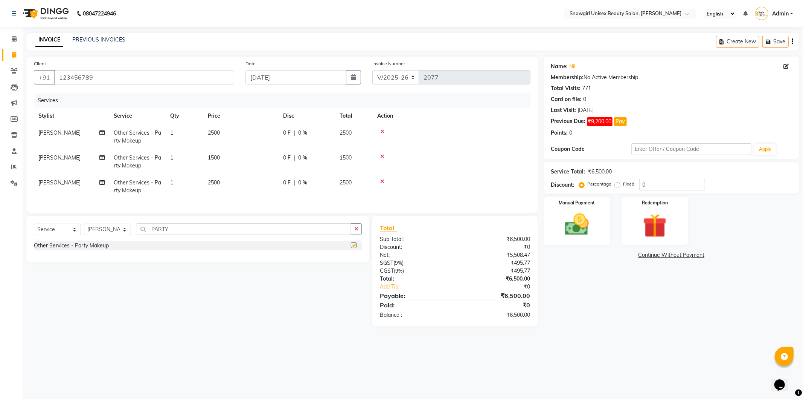
checkbox input "false"
click at [213, 178] on td "2500" at bounding box center [240, 186] width 75 height 25
select select "39200"
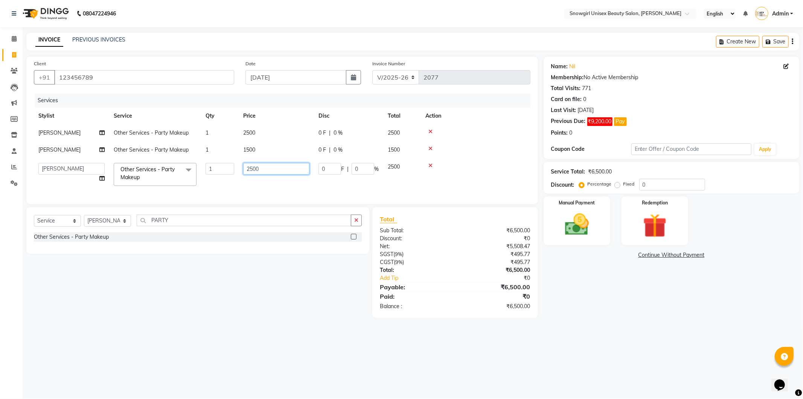
click at [252, 166] on input "2500" at bounding box center [276, 169] width 66 height 12
click at [247, 127] on td "2500" at bounding box center [276, 132] width 75 height 17
select select "39205"
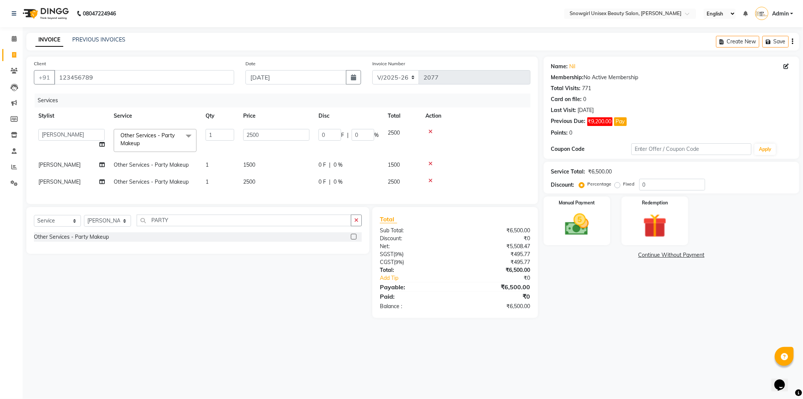
click at [429, 130] on icon at bounding box center [431, 131] width 4 height 5
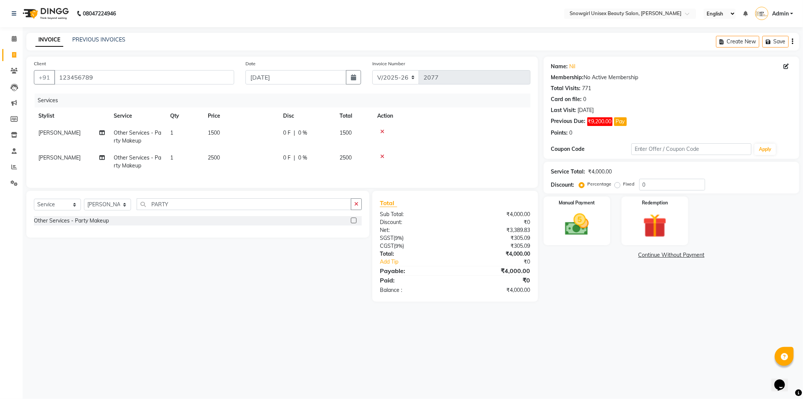
click at [356, 223] on label at bounding box center [354, 220] width 6 height 6
click at [356, 223] on input "checkbox" at bounding box center [353, 220] width 5 height 5
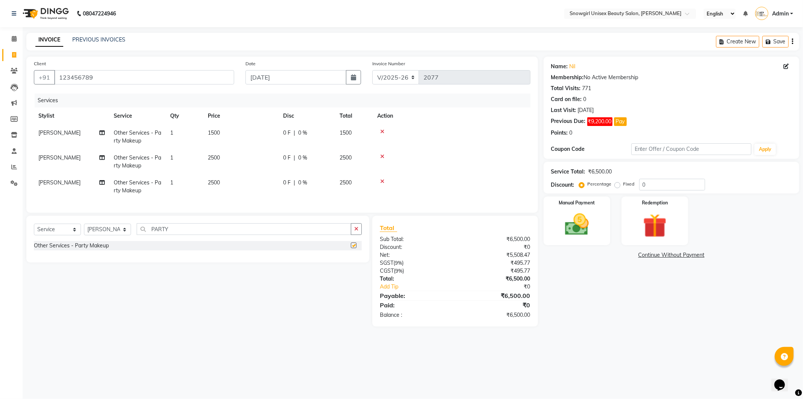
checkbox input "false"
click at [74, 176] on td "[PERSON_NAME]" at bounding box center [71, 186] width 75 height 25
select select "39200"
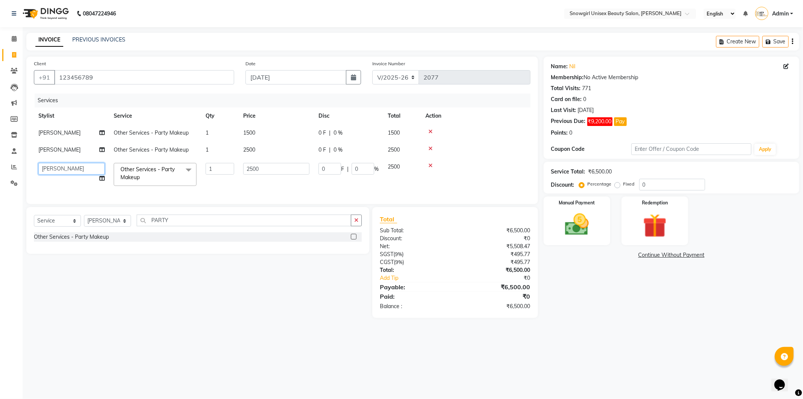
click at [78, 167] on select "[PERSON_NAME] [PERSON_NAME] [PERSON_NAME] [PERSON_NAME] [PERSON_NAME] [PERSON_N…" at bounding box center [71, 169] width 66 height 12
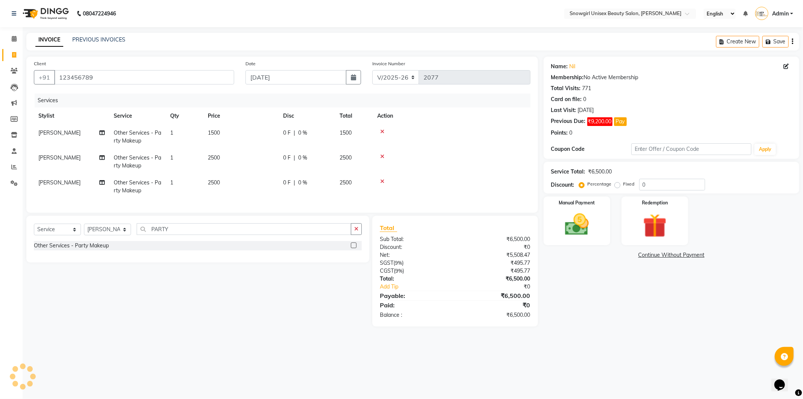
click at [220, 183] on span "2500" at bounding box center [214, 182] width 12 height 7
select select "39200"
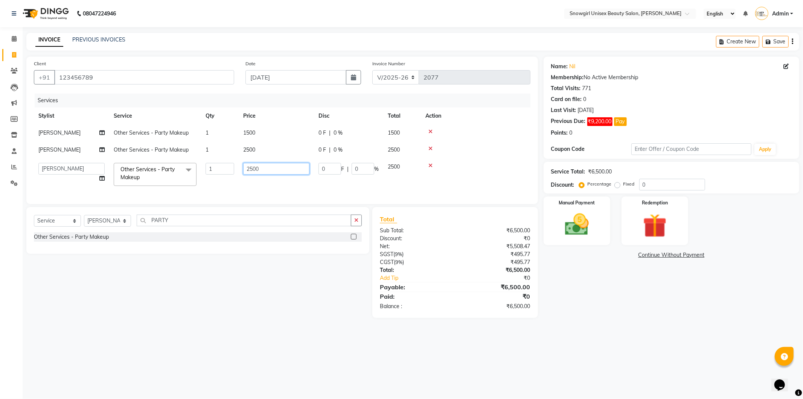
click at [244, 169] on input "2500" at bounding box center [276, 169] width 66 height 12
click at [252, 169] on input "2500" at bounding box center [276, 169] width 66 height 12
type input "1000"
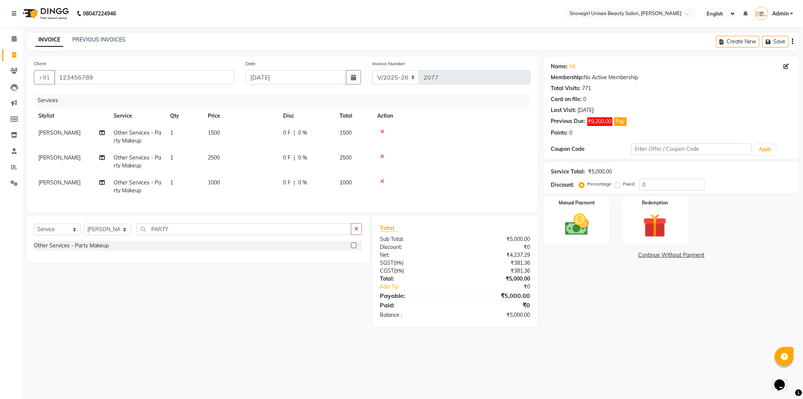
click at [291, 186] on tr "[PERSON_NAME] Other Services - Party Makeup 1 1000 0 F | 0 % 1000" at bounding box center [282, 186] width 497 height 25
click at [58, 188] on td "[PERSON_NAME]" at bounding box center [71, 186] width 75 height 25
select select "39200"
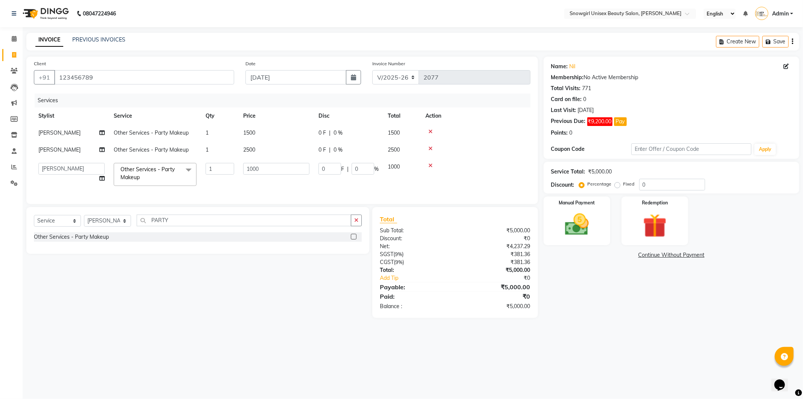
click at [70, 179] on td "[PERSON_NAME] [PERSON_NAME] [PERSON_NAME] [PERSON_NAME] [PERSON_NAME] [PERSON_N…" at bounding box center [71, 174] width 75 height 32
click at [77, 174] on select "[PERSON_NAME] [PERSON_NAME] [PERSON_NAME] [PERSON_NAME] [PERSON_NAME] [PERSON_N…" at bounding box center [71, 169] width 66 height 12
select select "77565"
click at [117, 226] on select "Select Stylist [PERSON_NAME] [PERSON_NAME] [PERSON_NAME] [PERSON_NAME] [PERSON_…" at bounding box center [107, 221] width 47 height 12
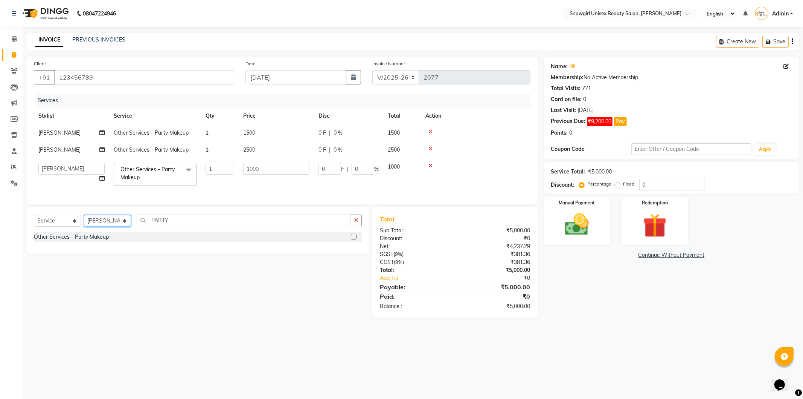
click at [119, 226] on select "Select Stylist [PERSON_NAME] [PERSON_NAME] [PERSON_NAME] [PERSON_NAME] [PERSON_…" at bounding box center [107, 221] width 47 height 12
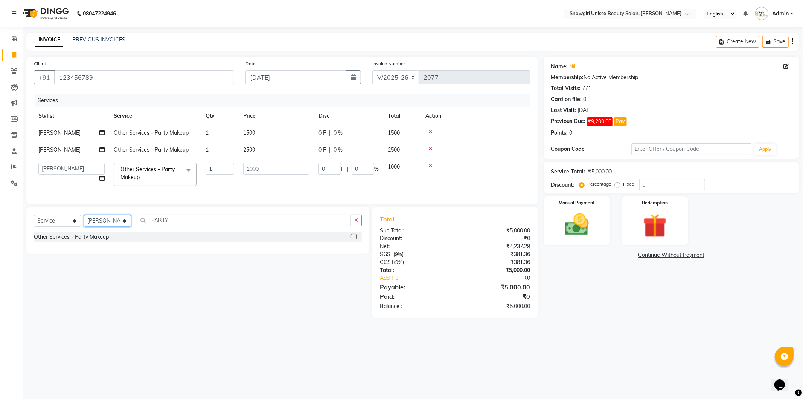
select select "43464"
click at [84, 221] on select "Select Stylist [PERSON_NAME] [PERSON_NAME] [PERSON_NAME] [PERSON_NAME] [PERSON_…" at bounding box center [107, 221] width 47 height 12
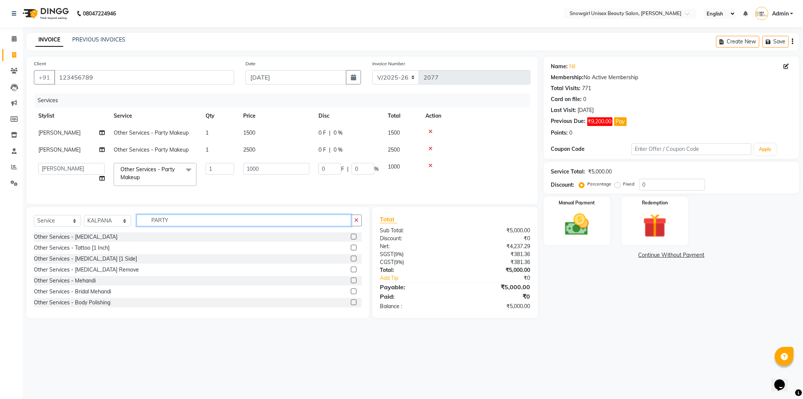
click at [185, 226] on input "PARTY" at bounding box center [244, 220] width 215 height 12
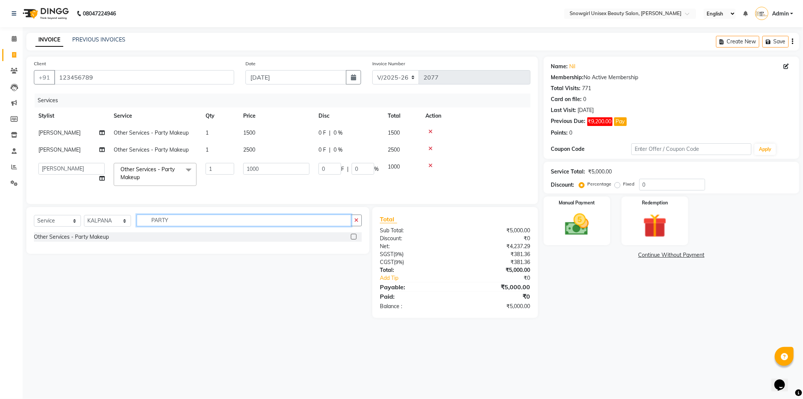
type input "PARTY"
click at [353, 239] on label at bounding box center [354, 237] width 6 height 6
click at [353, 239] on input "checkbox" at bounding box center [353, 236] width 5 height 5
checkbox input "true"
click at [353, 226] on button "button" at bounding box center [356, 220] width 11 height 12
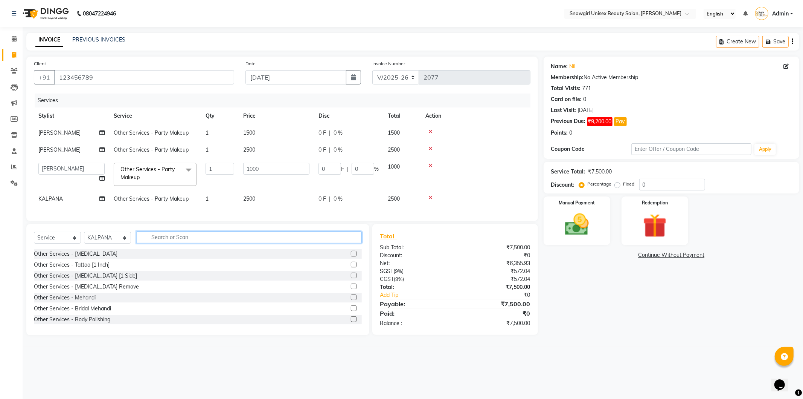
checkbox input "false"
click at [250, 202] on span "2500" at bounding box center [249, 198] width 12 height 7
select select "43464"
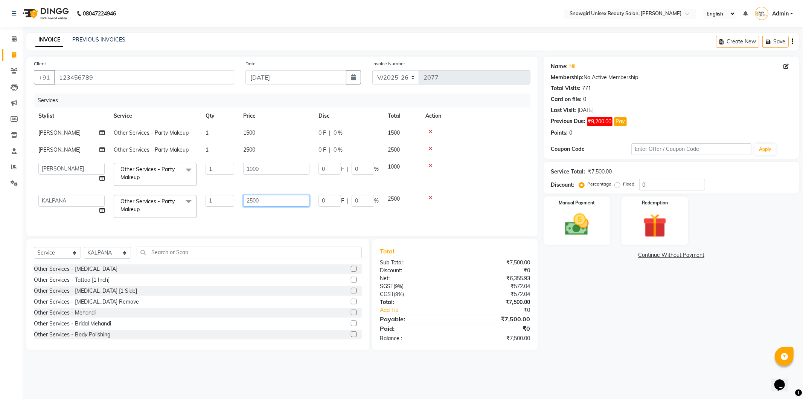
click at [252, 200] on input "2500" at bounding box center [276, 201] width 66 height 12
type input "1500"
click at [460, 129] on div at bounding box center [476, 131] width 101 height 5
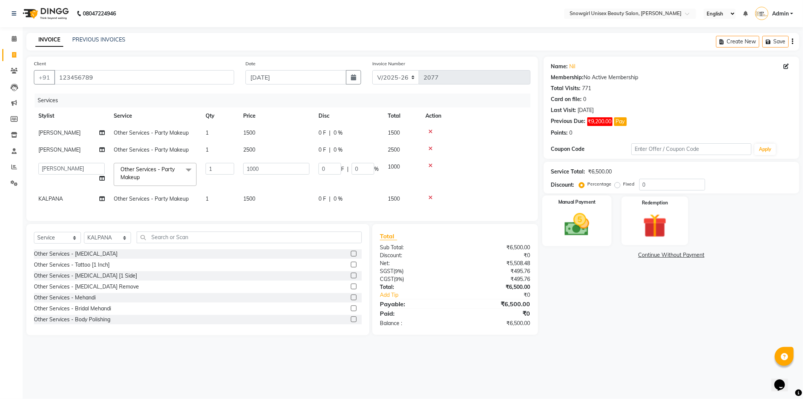
click at [594, 217] on img at bounding box center [577, 224] width 40 height 29
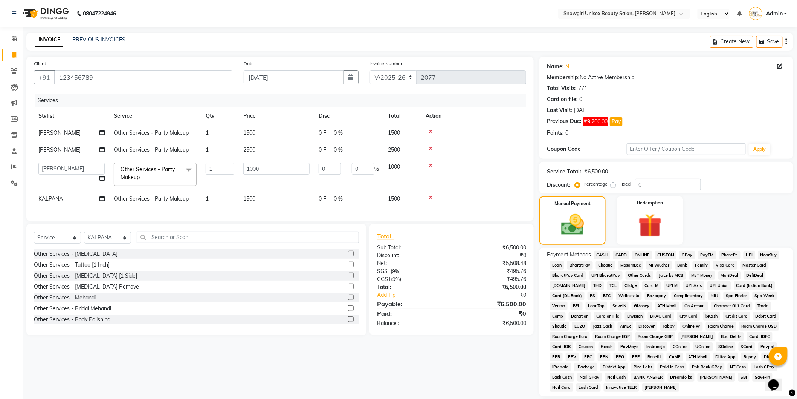
click at [686, 256] on span "GPay" at bounding box center [686, 254] width 15 height 9
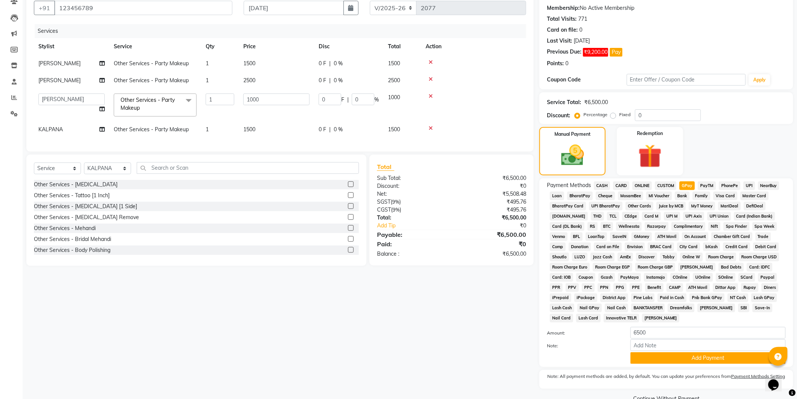
scroll to position [87, 0]
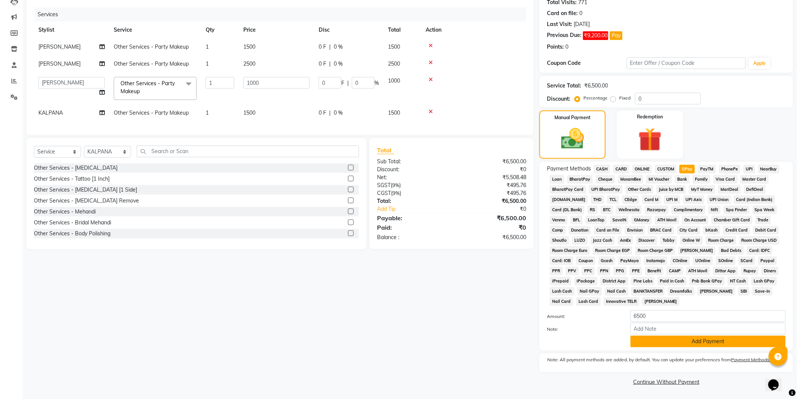
click at [695, 341] on button "Add Payment" at bounding box center [708, 341] width 155 height 12
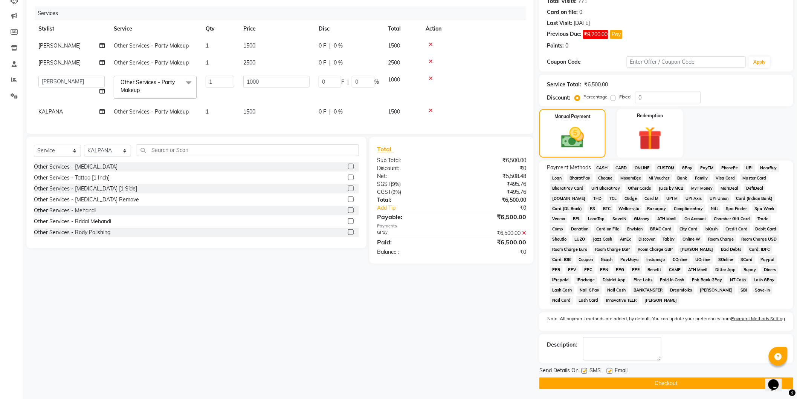
click at [692, 383] on button "Checkout" at bounding box center [666, 383] width 254 height 12
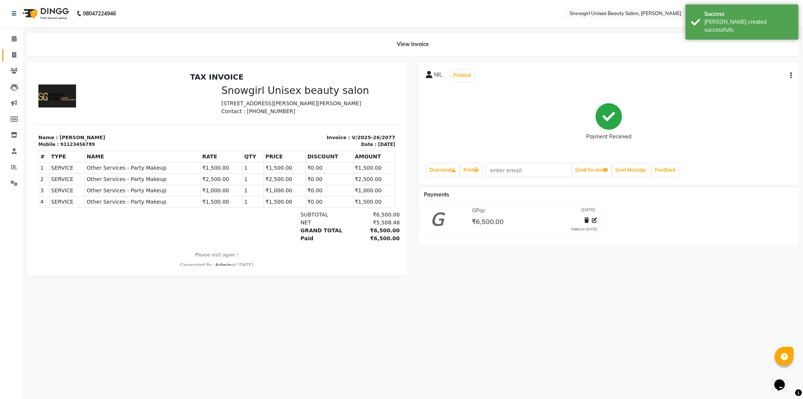
click at [15, 53] on icon at bounding box center [14, 55] width 4 height 6
select select "service"
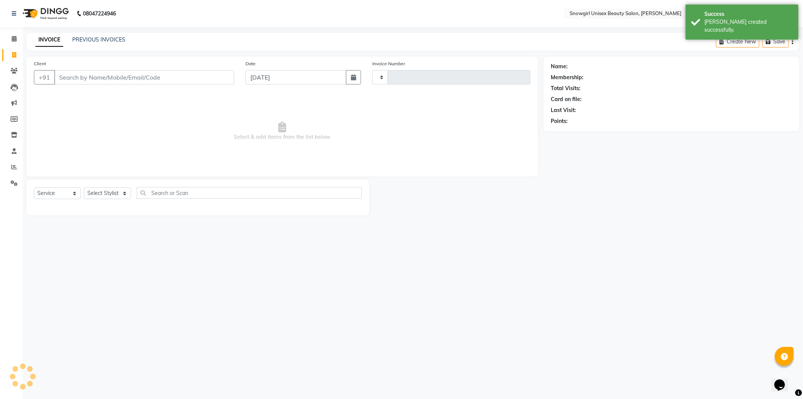
type input "2078"
select select "5593"
click at [115, 38] on link "PREVIOUS INVOICES" at bounding box center [98, 39] width 53 height 7
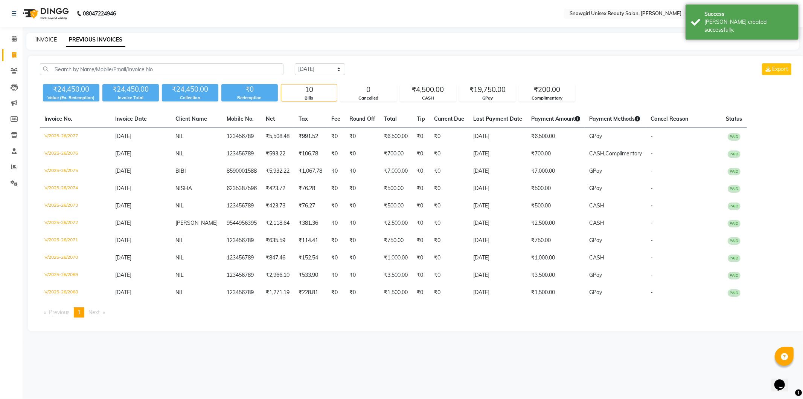
click at [47, 38] on link "INVOICE" at bounding box center [45, 39] width 21 height 7
select select "service"
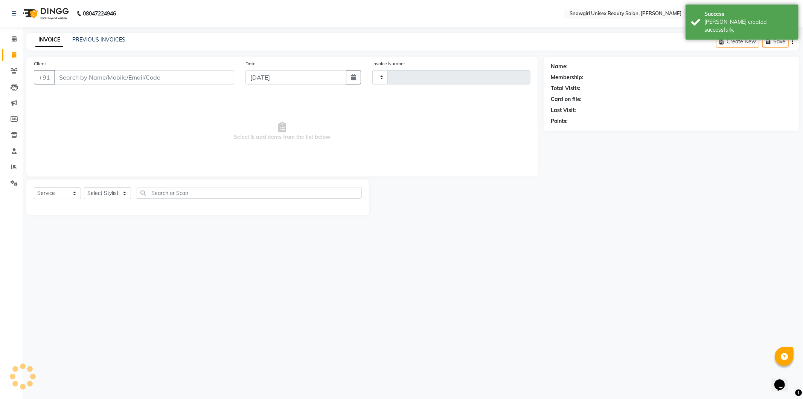
type input "2078"
select select "5593"
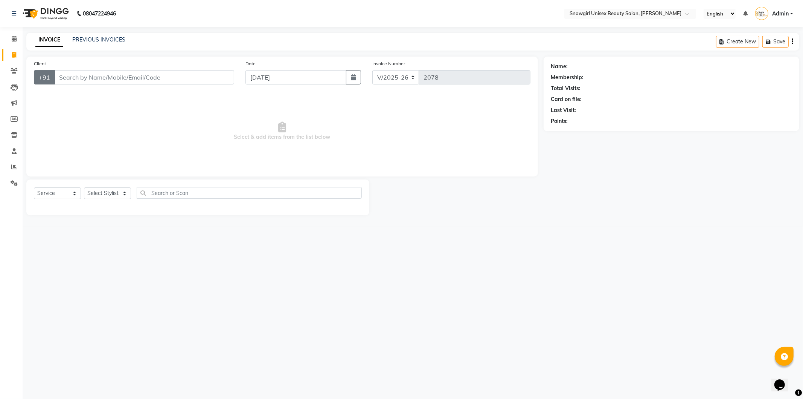
click at [47, 72] on div "Client +91" at bounding box center [134, 75] width 212 height 31
click at [46, 86] on div "Client +91" at bounding box center [134, 75] width 212 height 31
click at [50, 95] on div "Client +91 Date [DATE] Invoice Number V/2025 V/[PHONE_NUMBER] Select & add item…" at bounding box center [282, 116] width 512 height 120
click at [12, 183] on icon at bounding box center [14, 183] width 7 height 6
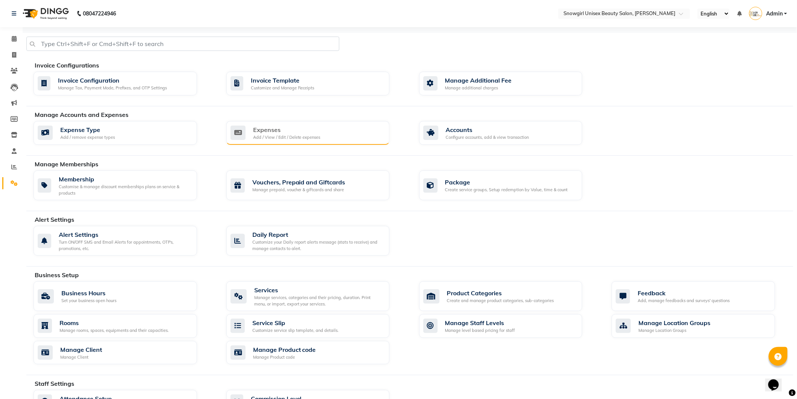
click at [318, 136] on div "Add / View / Edit / Delete expenses" at bounding box center [286, 137] width 67 height 6
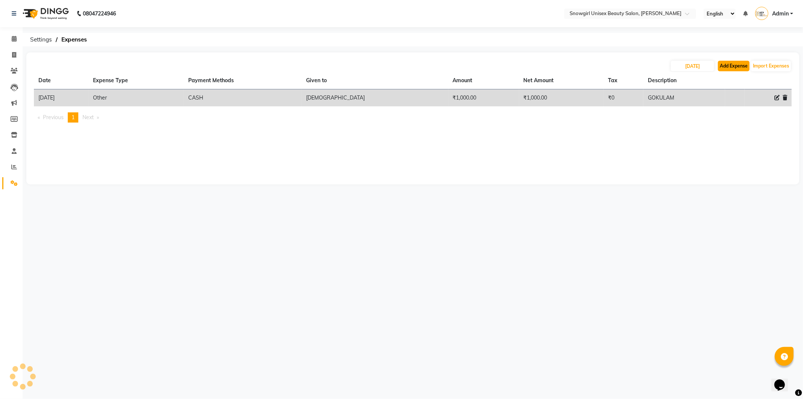
click at [732, 69] on button "Add Expense" at bounding box center [734, 66] width 32 height 11
select select "1"
select select "4529"
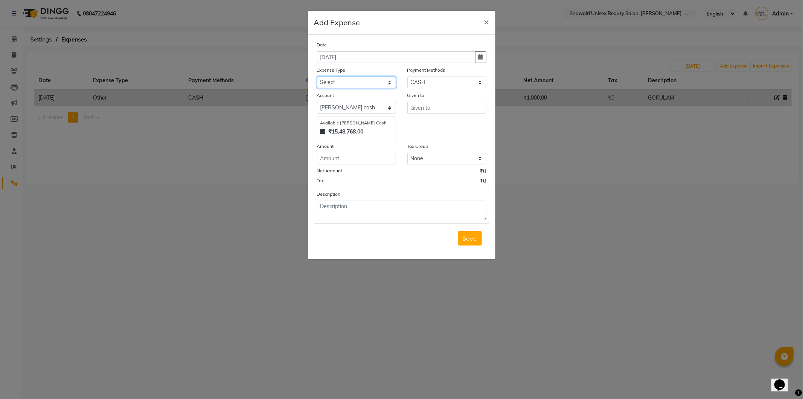
click at [382, 82] on select "Select Advance Salary Bank charges Car maintenance Cash transfer to bank Cash t…" at bounding box center [356, 82] width 79 height 12
click at [376, 89] on div "Date [DATE] Expense Type Select Advance Salary Bank charges Car maintenance Cas…" at bounding box center [401, 130] width 169 height 179
click at [383, 81] on select "Select Advance Salary Bank charges Car maintenance Cash transfer to bank Cash t…" at bounding box center [356, 82] width 79 height 12
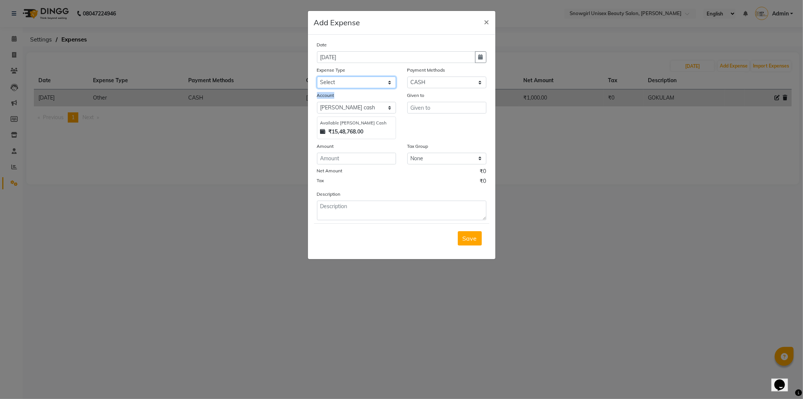
select select "14358"
click at [317, 76] on select "Select Advance Salary Bank charges Car maintenance Cash transfer to bank Cash t…" at bounding box center [356, 82] width 79 height 12
drag, startPoint x: 342, startPoint y: 162, endPoint x: 327, endPoint y: 167, distance: 15.8
click at [329, 166] on div "Date [DATE] Expense Type Select Advance Salary Bank charges Car maintenance Cas…" at bounding box center [401, 130] width 169 height 179
drag, startPoint x: 362, startPoint y: 151, endPoint x: 374, endPoint y: 135, distance: 19.4
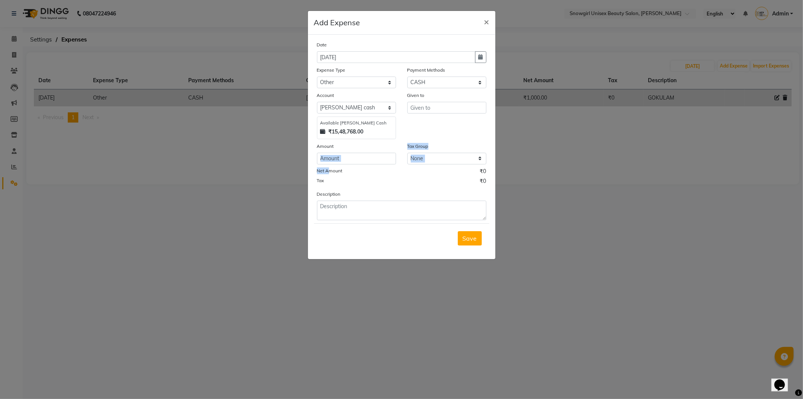
click at [363, 151] on div "Amount" at bounding box center [356, 147] width 79 height 11
drag, startPoint x: 371, startPoint y: 230, endPoint x: 376, endPoint y: 217, distance: 14.4
click at [374, 227] on div "Save" at bounding box center [402, 238] width 176 height 30
click at [340, 155] on input "number" at bounding box center [356, 159] width 79 height 12
type input "130"
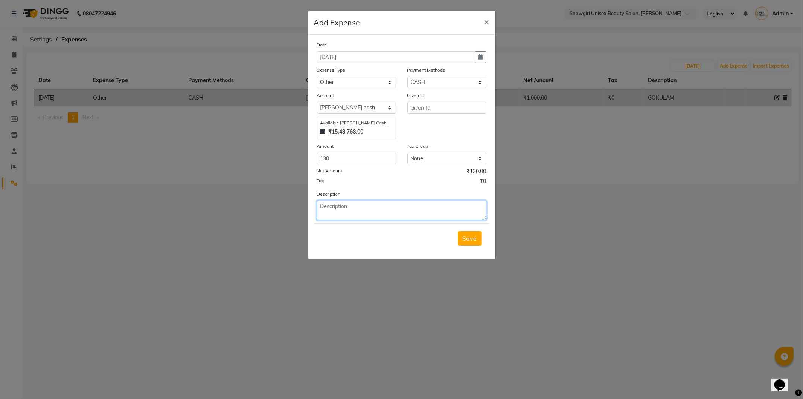
click at [351, 206] on textarea at bounding box center [401, 210] width 169 height 20
click at [449, 104] on input "text" at bounding box center [447, 108] width 79 height 12
type input "[PERSON_NAME]"
drag, startPoint x: 390, startPoint y: 212, endPoint x: 385, endPoint y: 219, distance: 8.1
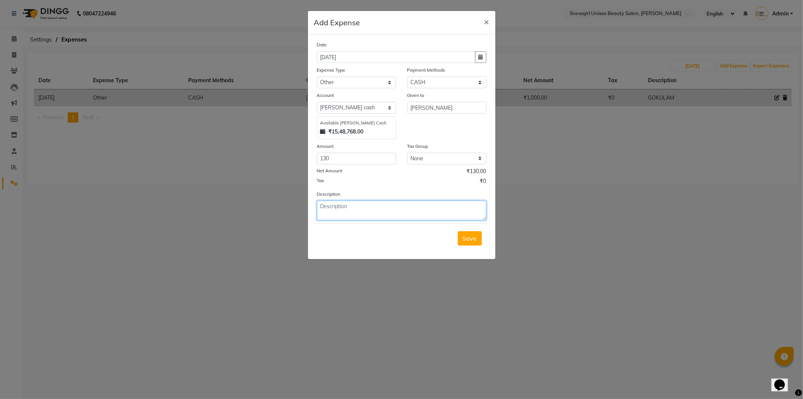
click at [387, 218] on textarea at bounding box center [401, 210] width 169 height 20
type textarea "MILK"
click at [469, 244] on button "Save" at bounding box center [470, 238] width 24 height 14
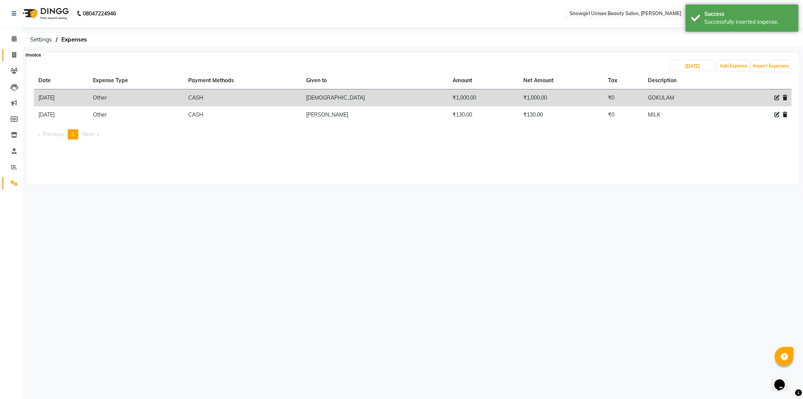
click at [12, 56] on icon at bounding box center [14, 55] width 4 height 6
select select "service"
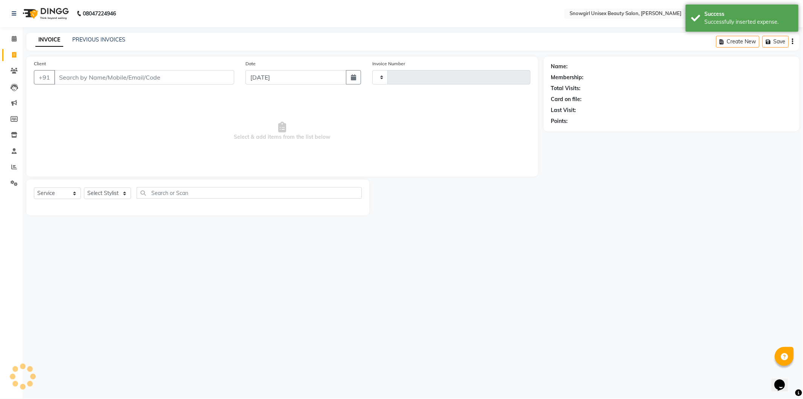
type input "2078"
select select "5593"
